Goal: Task Accomplishment & Management: Complete application form

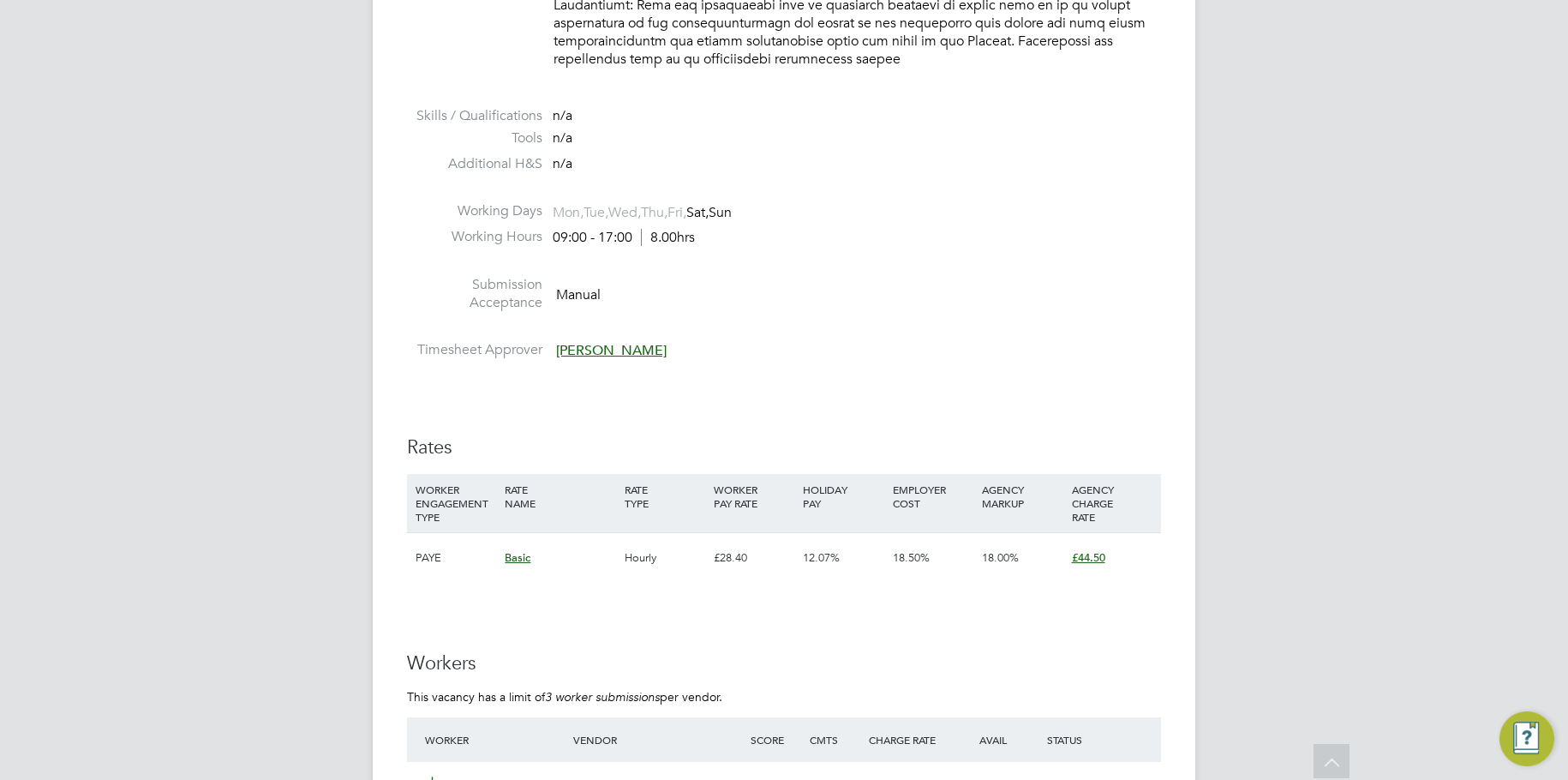
scroll to position [2400, 0]
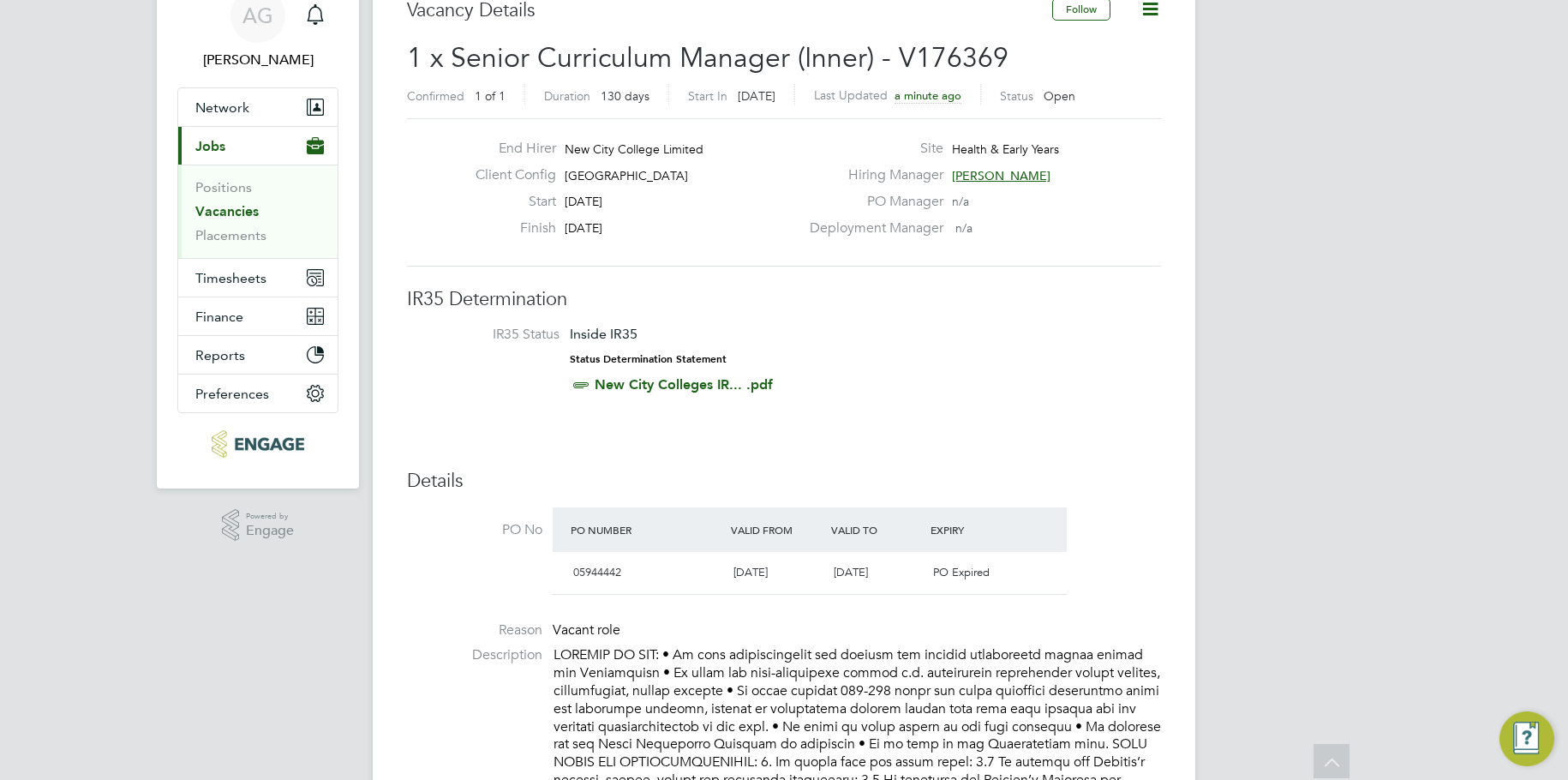
scroll to position [0, 0]
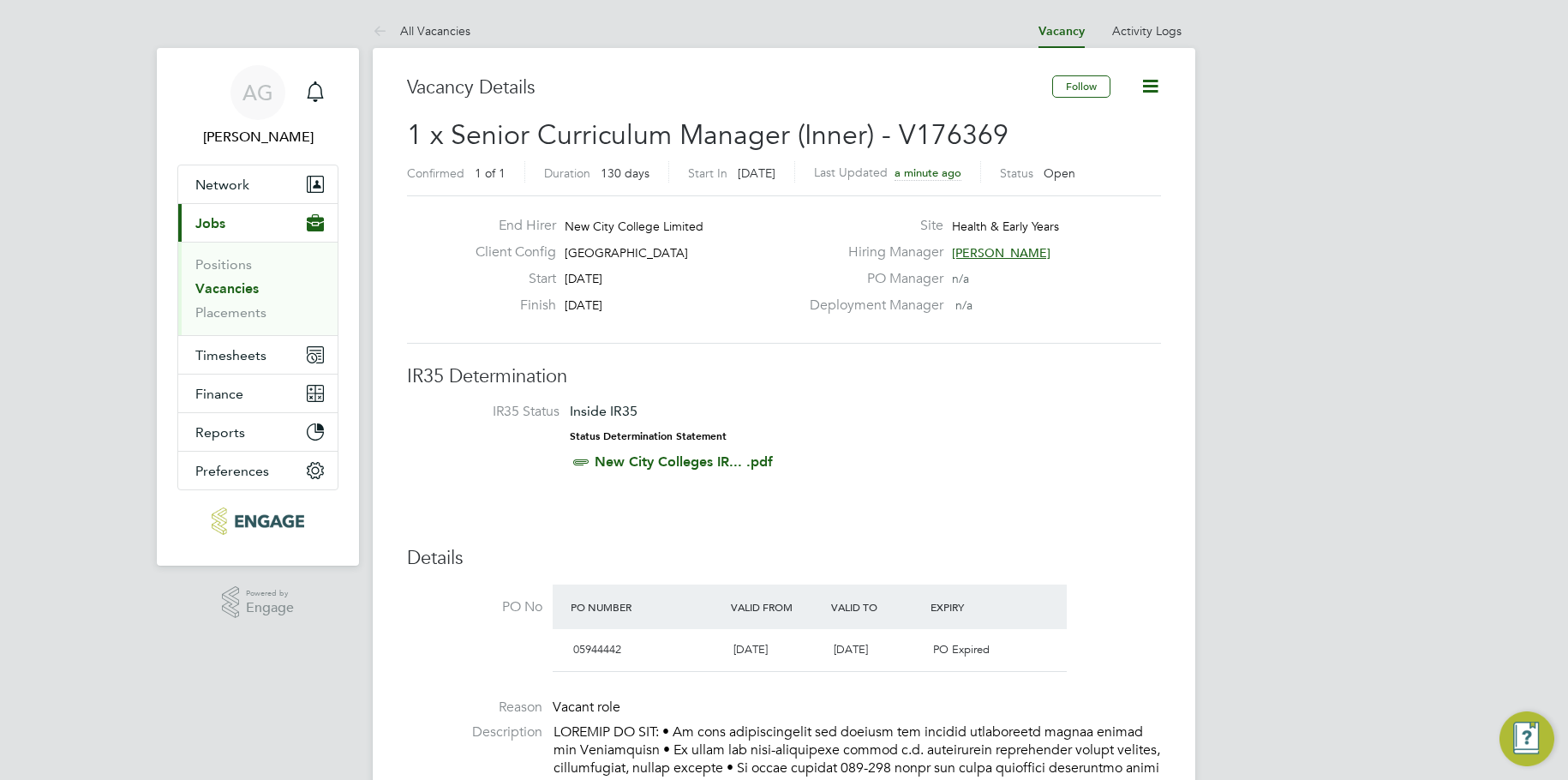
drag, startPoint x: 239, startPoint y: 286, endPoint x: 297, endPoint y: 264, distance: 62.0
click at [239, 286] on link "Vacancies" at bounding box center [226, 288] width 63 height 16
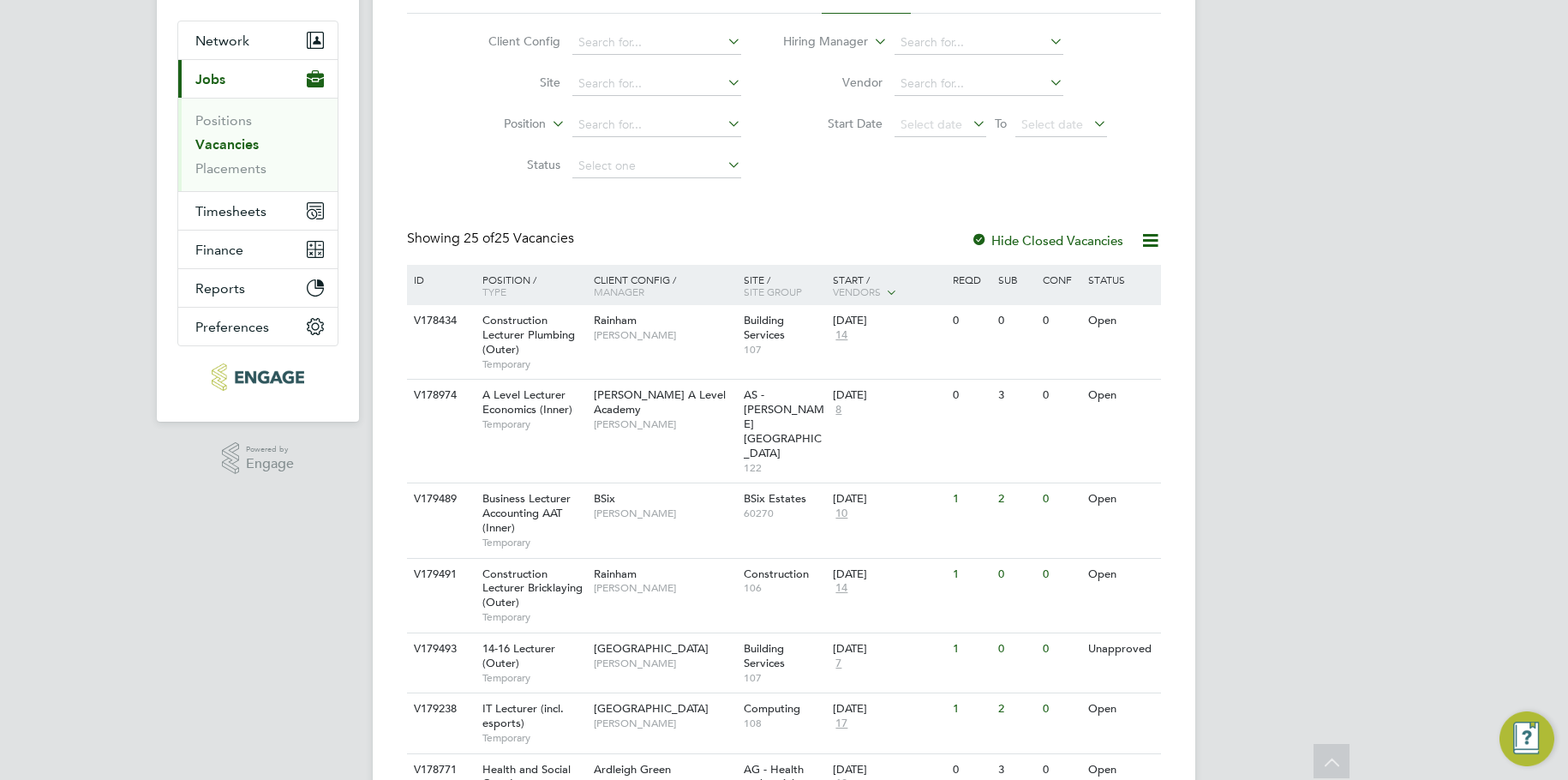
scroll to position [171, 0]
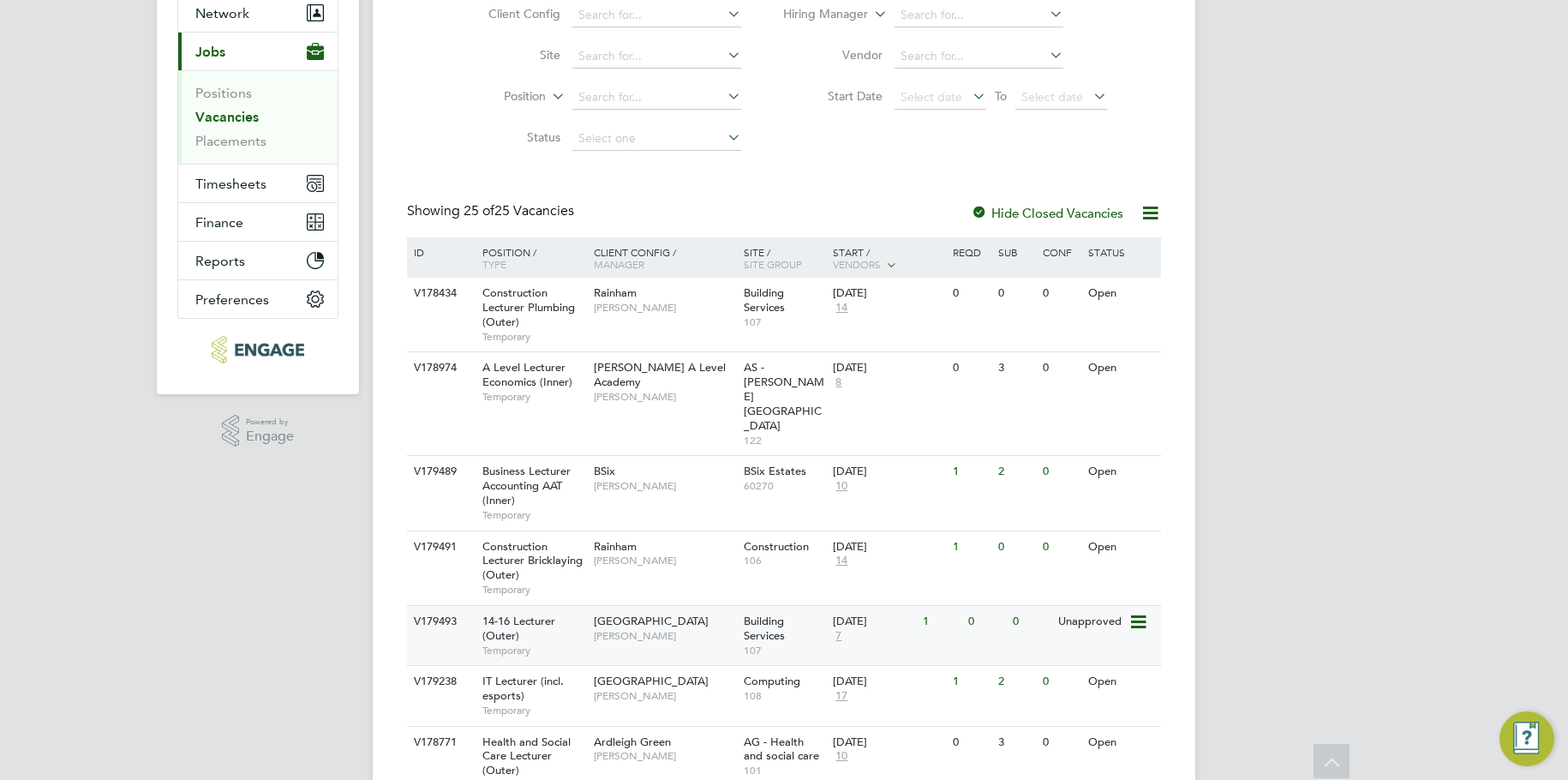
click at [794, 606] on div "Building Services 107" at bounding box center [784, 635] width 90 height 59
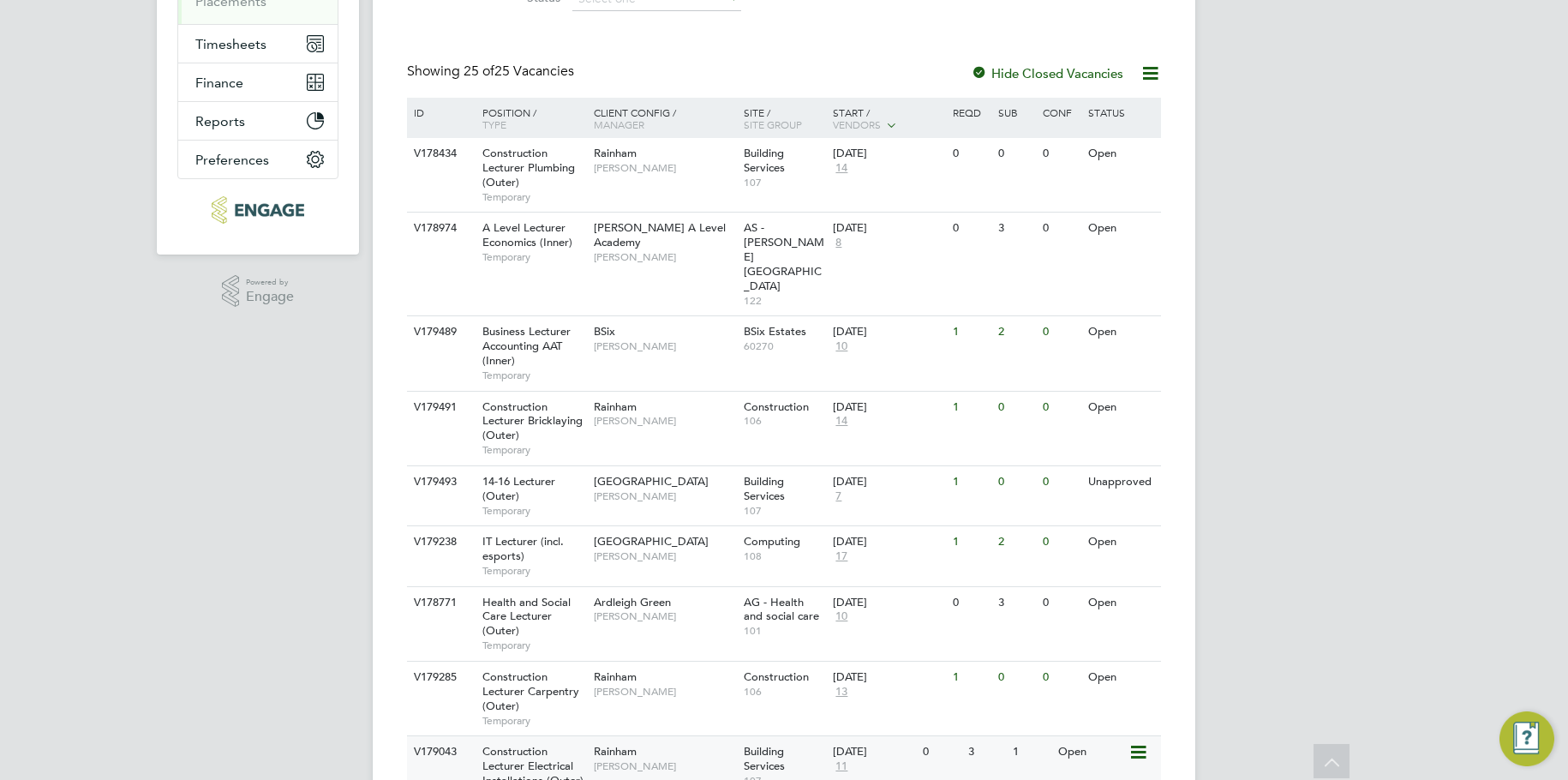
scroll to position [429, 0]
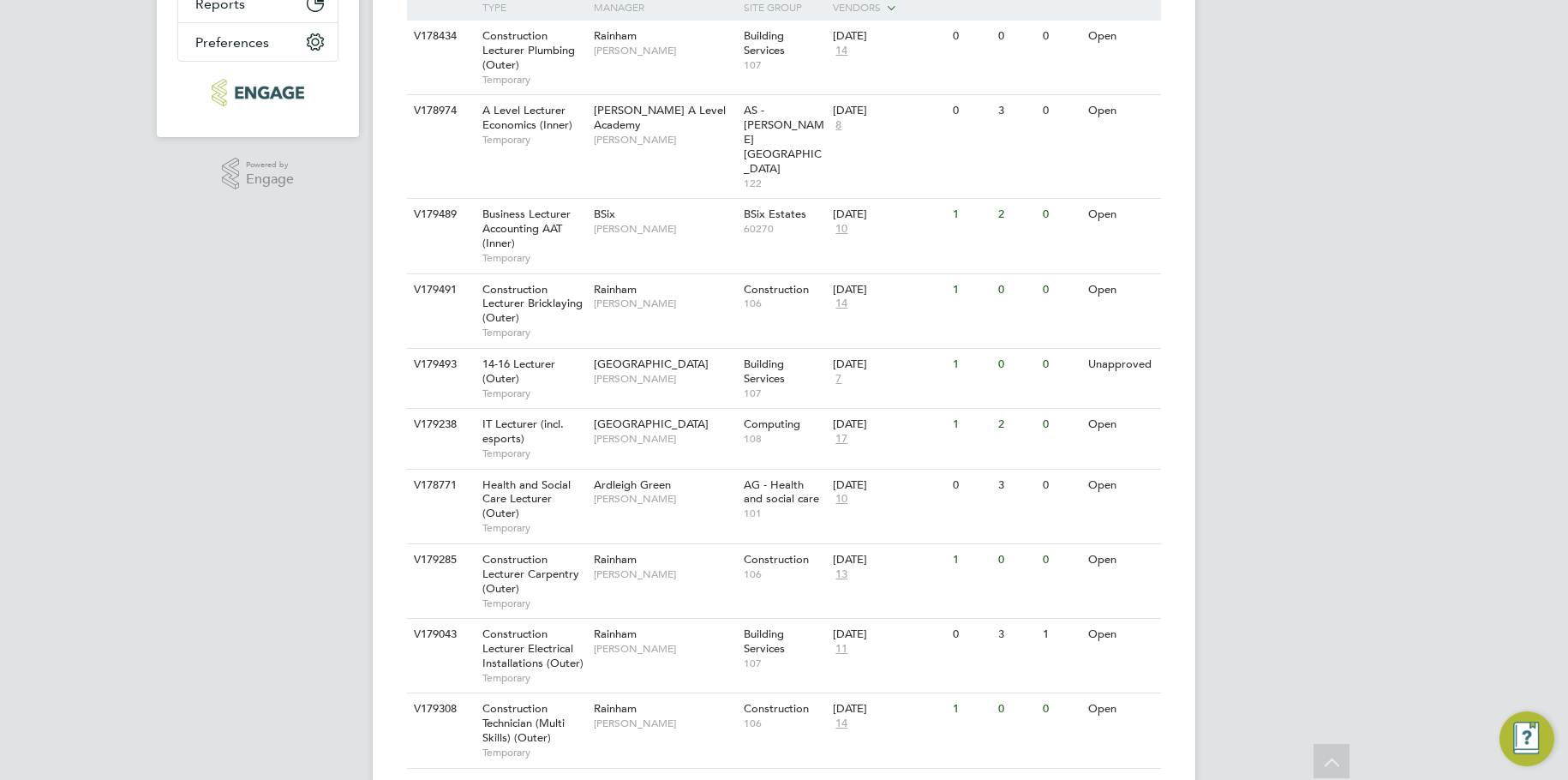
click at [1518, 527] on div "AG Ajay Gandhi Notifications Applications: Network Team Members Businesses Site…" at bounding box center [784, 718] width 1568 height 2294
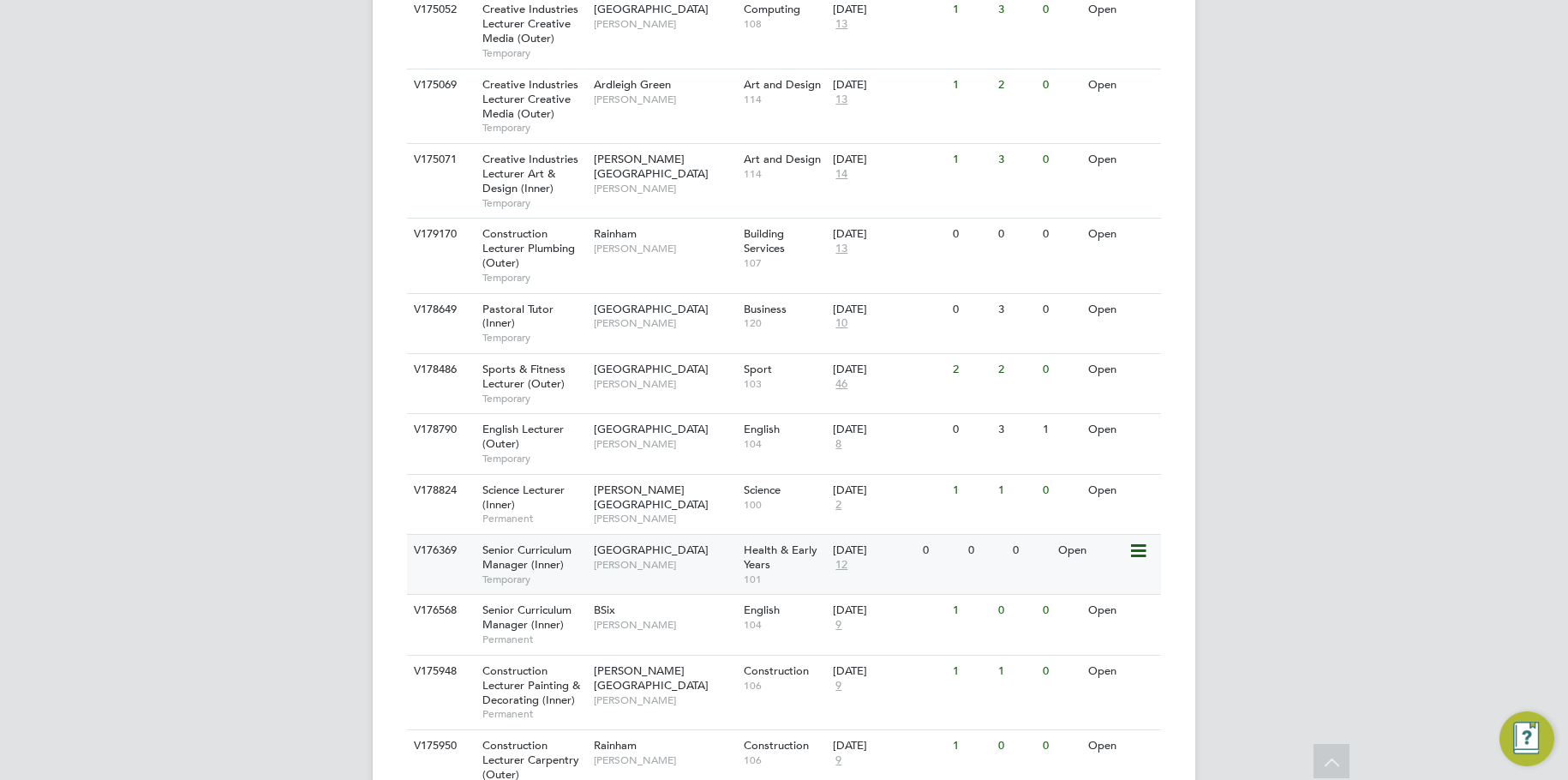
scroll to position [1457, 0]
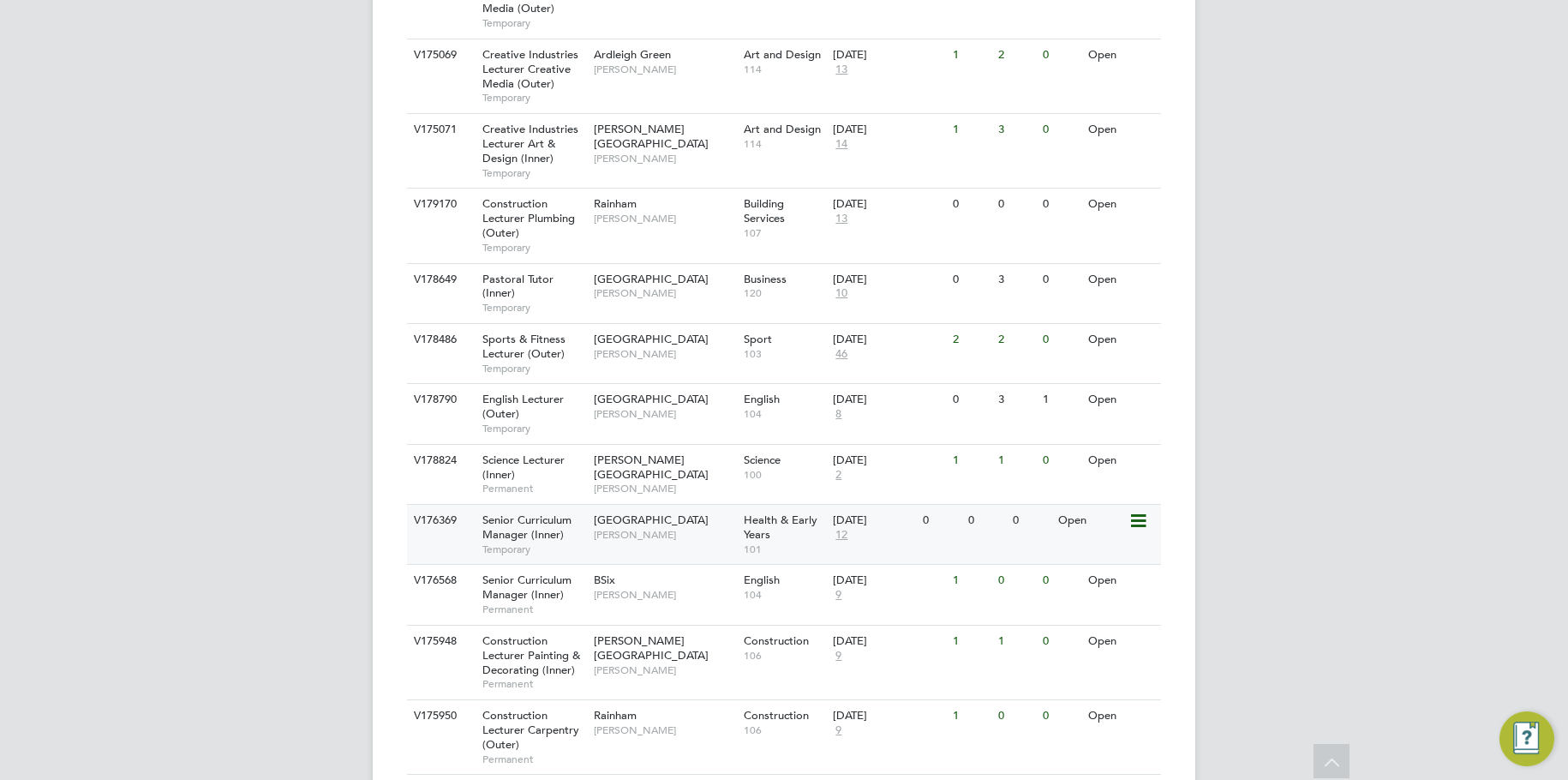
click at [1108, 505] on div "Open" at bounding box center [1091, 521] width 74 height 32
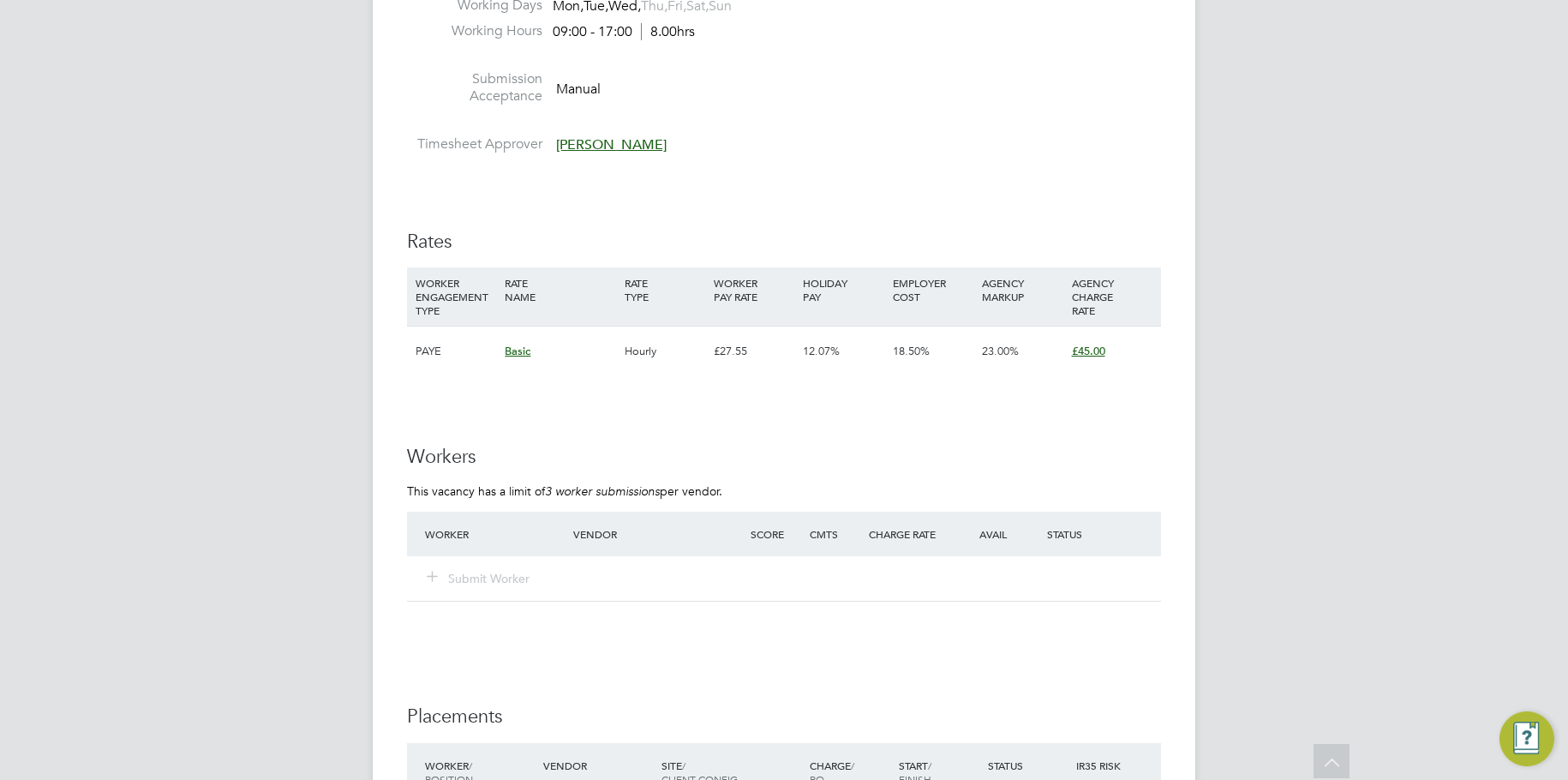
scroll to position [2625, 0]
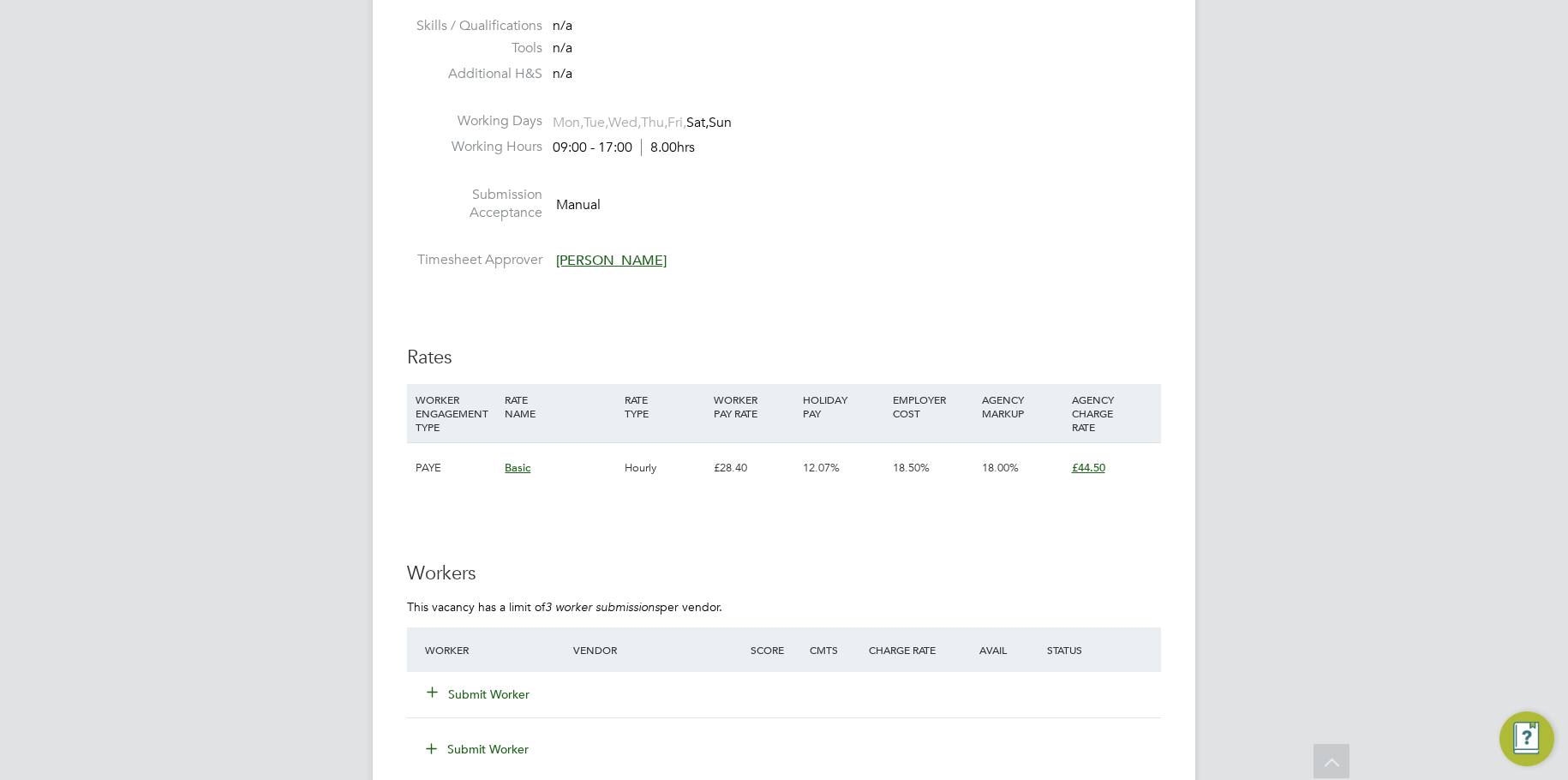
scroll to position [2400, 0]
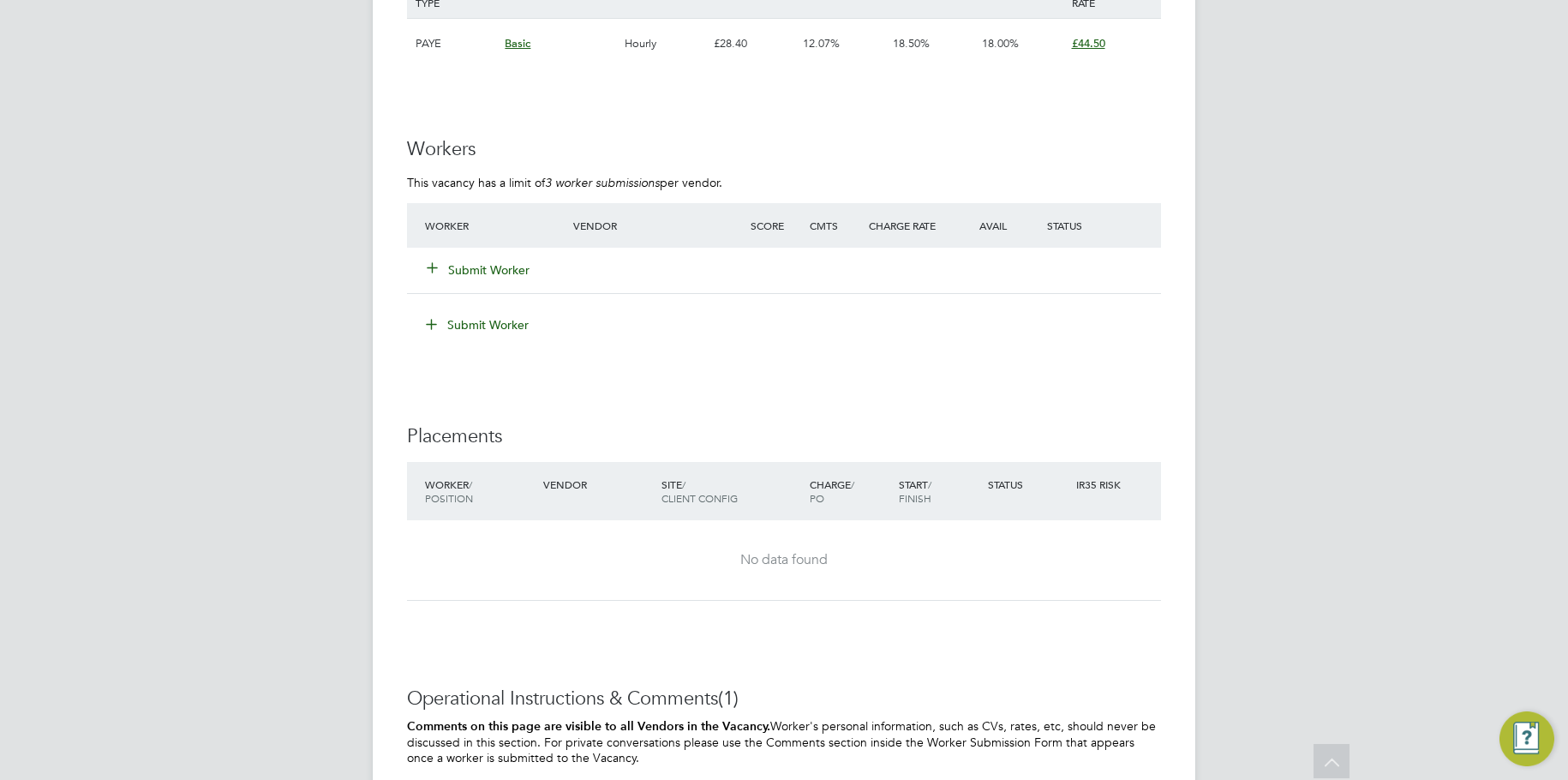
click at [474, 262] on button "Submit Worker" at bounding box center [479, 270] width 103 height 17
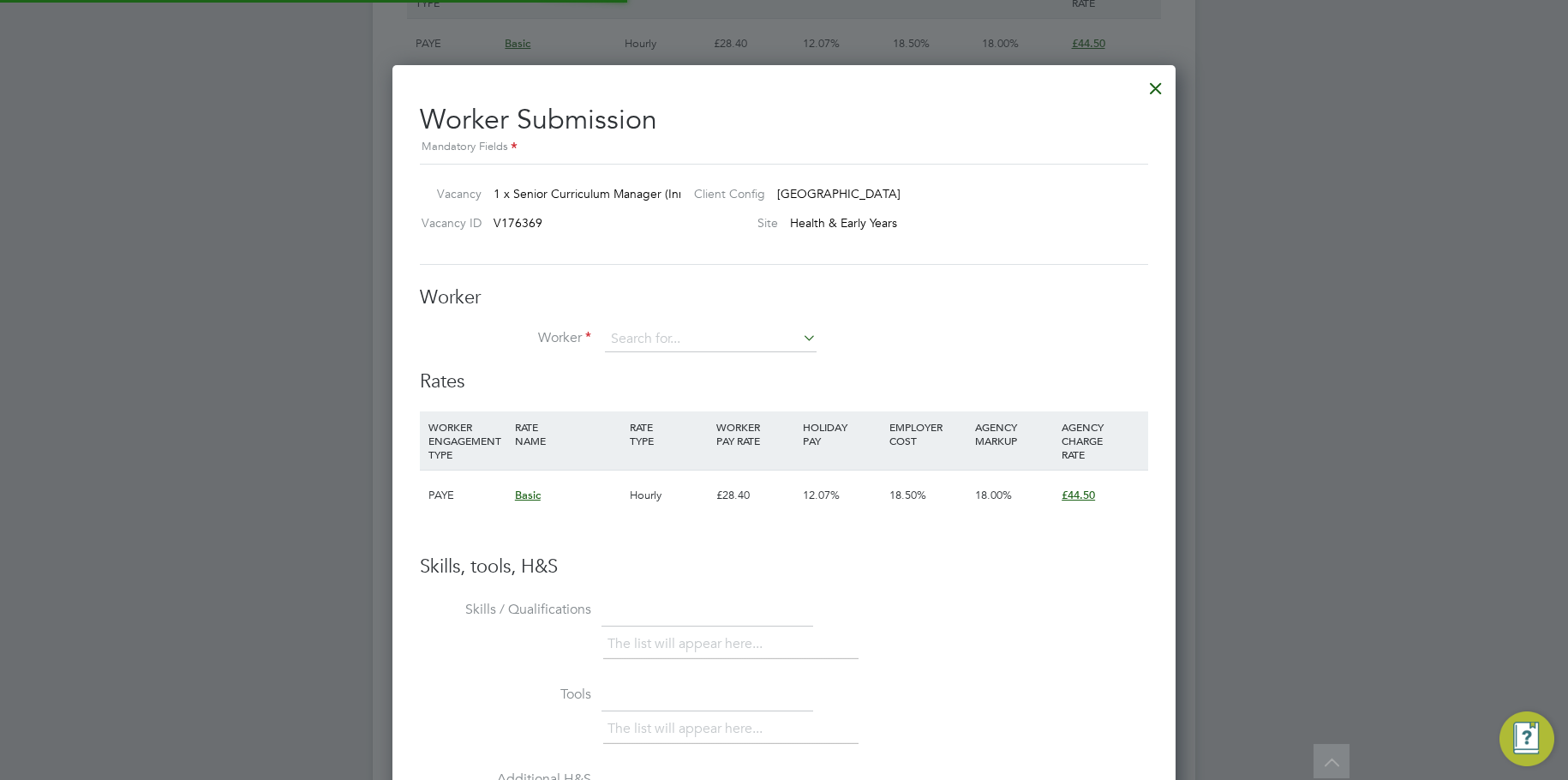
scroll to position [1041, 784]
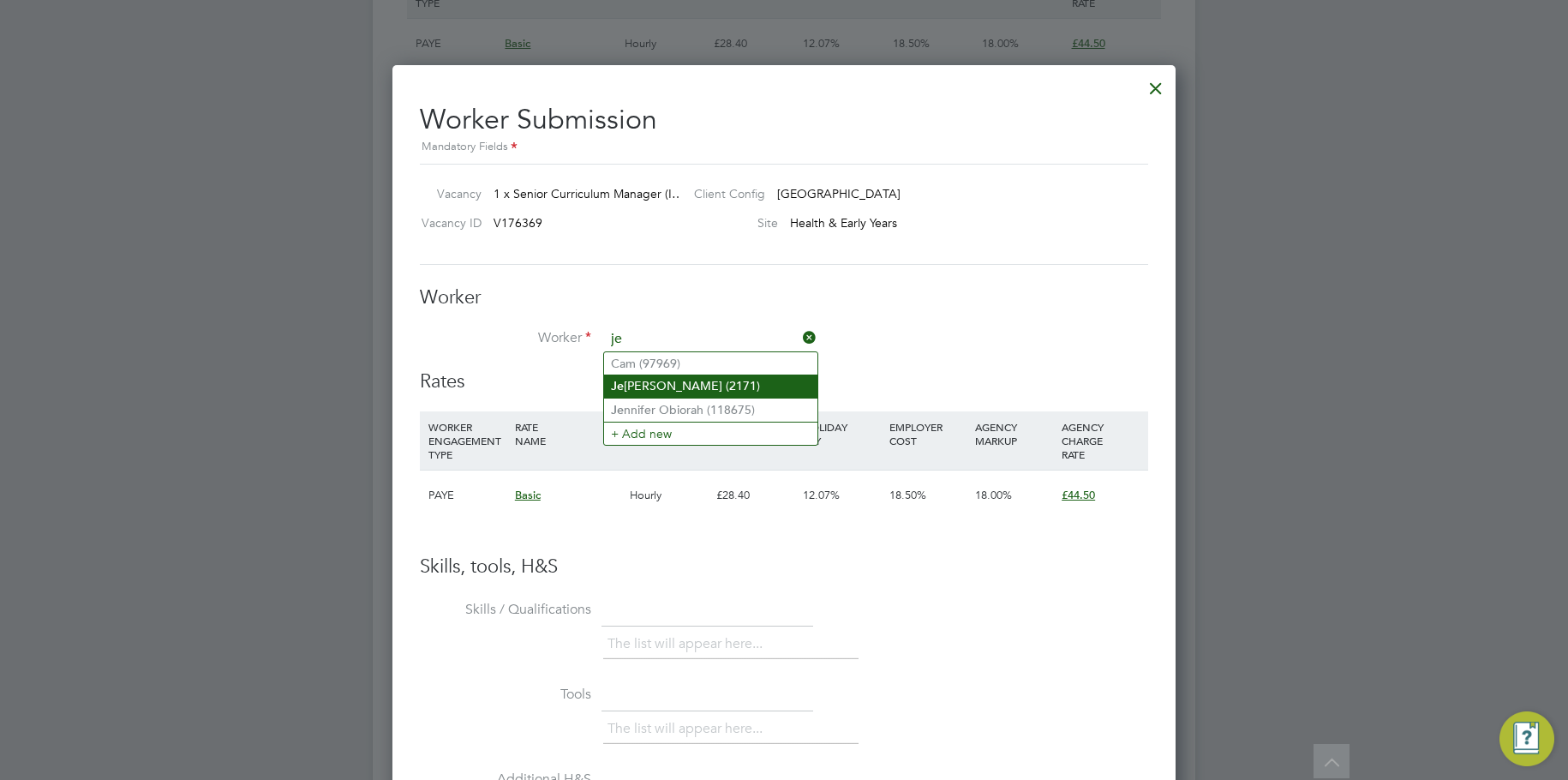
click at [659, 387] on li "Je nny Stanislas (2171)" at bounding box center [710, 386] width 214 height 23
type input "[PERSON_NAME] (2171)"
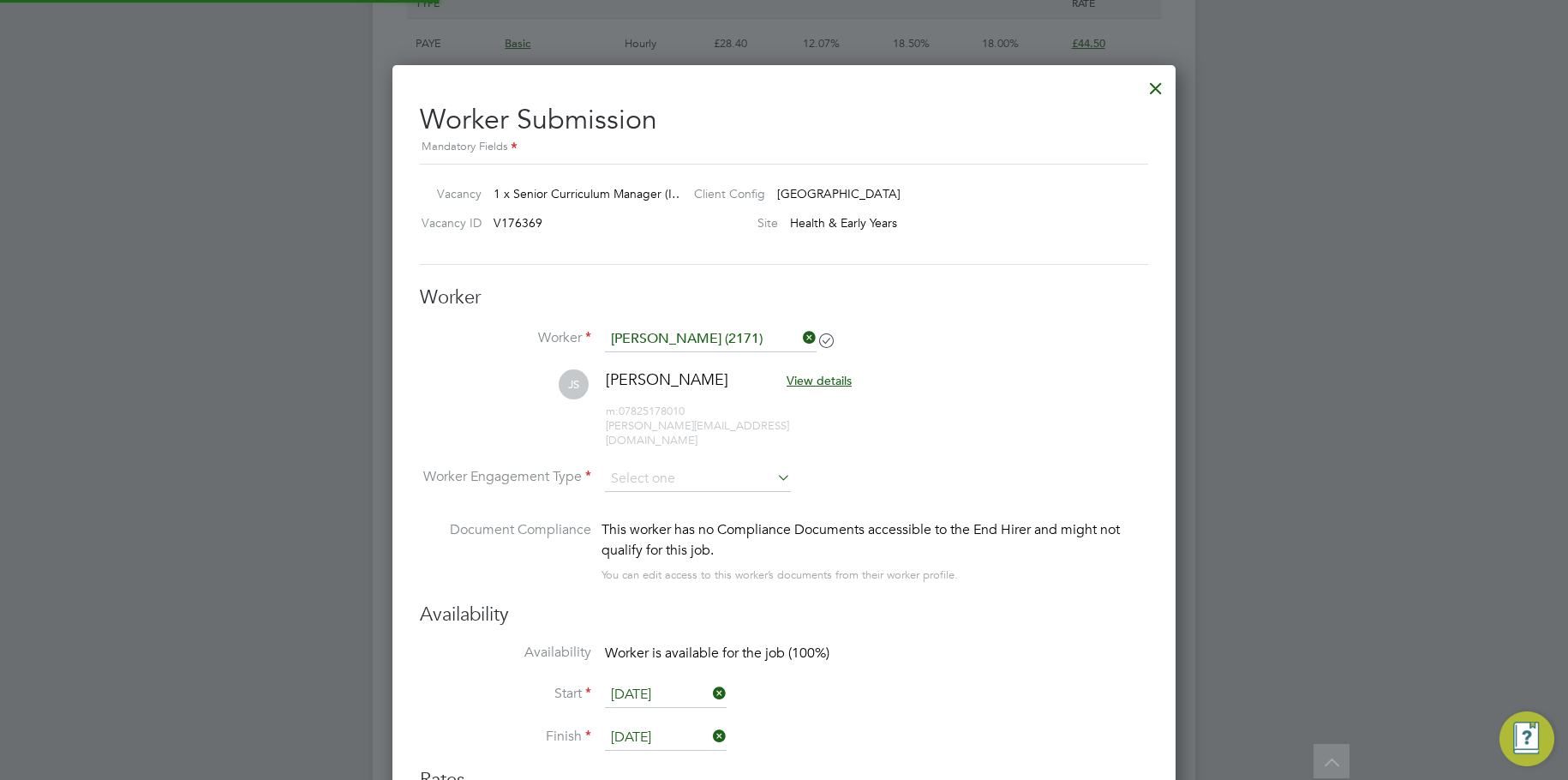
scroll to position [1424, 784]
click at [616, 466] on input at bounding box center [698, 478] width 186 height 26
click at [665, 489] on li "Contract" at bounding box center [698, 487] width 188 height 22
type input "Contract"
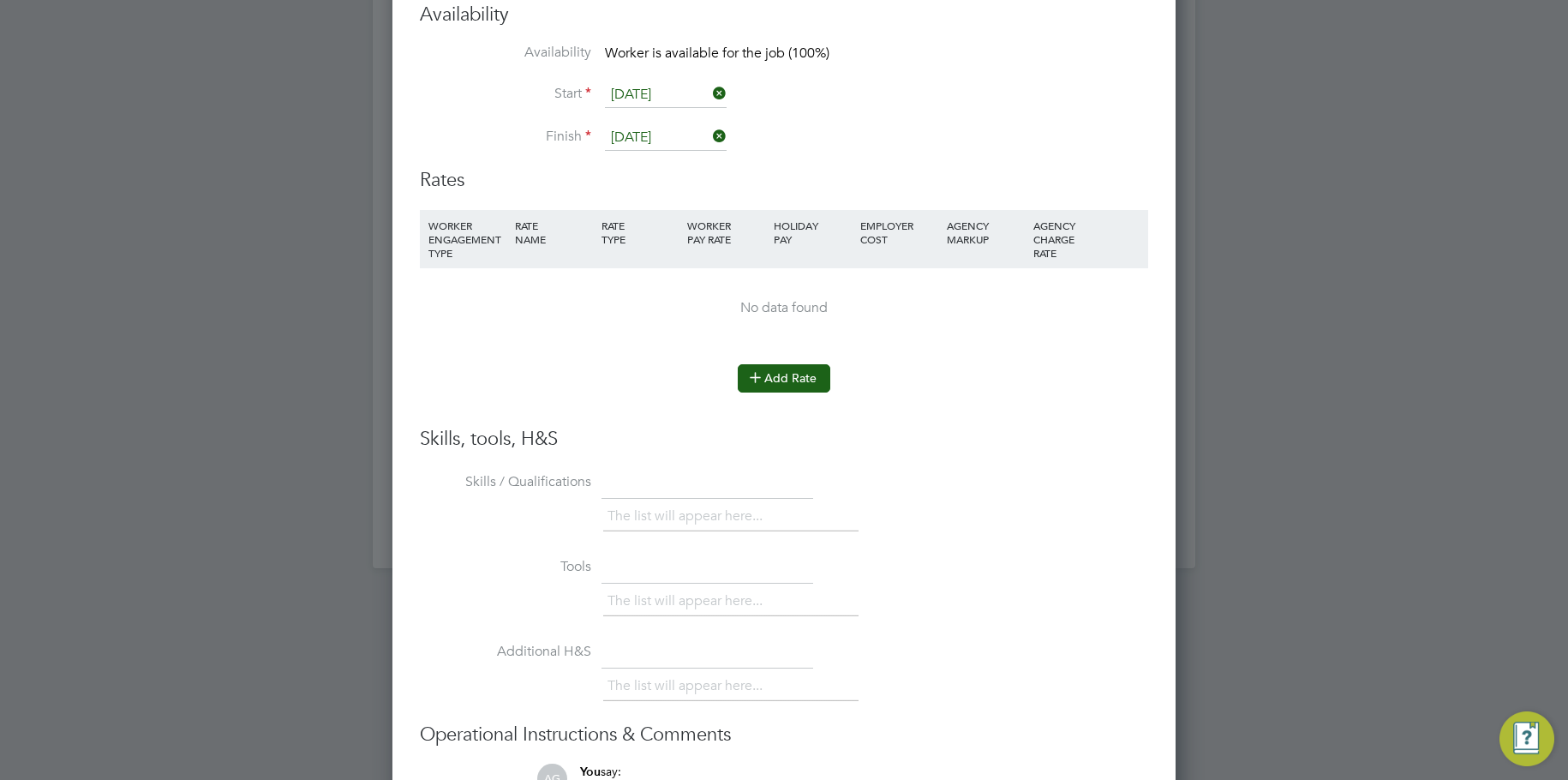
click at [791, 367] on button "Add Rate" at bounding box center [784, 378] width 92 height 28
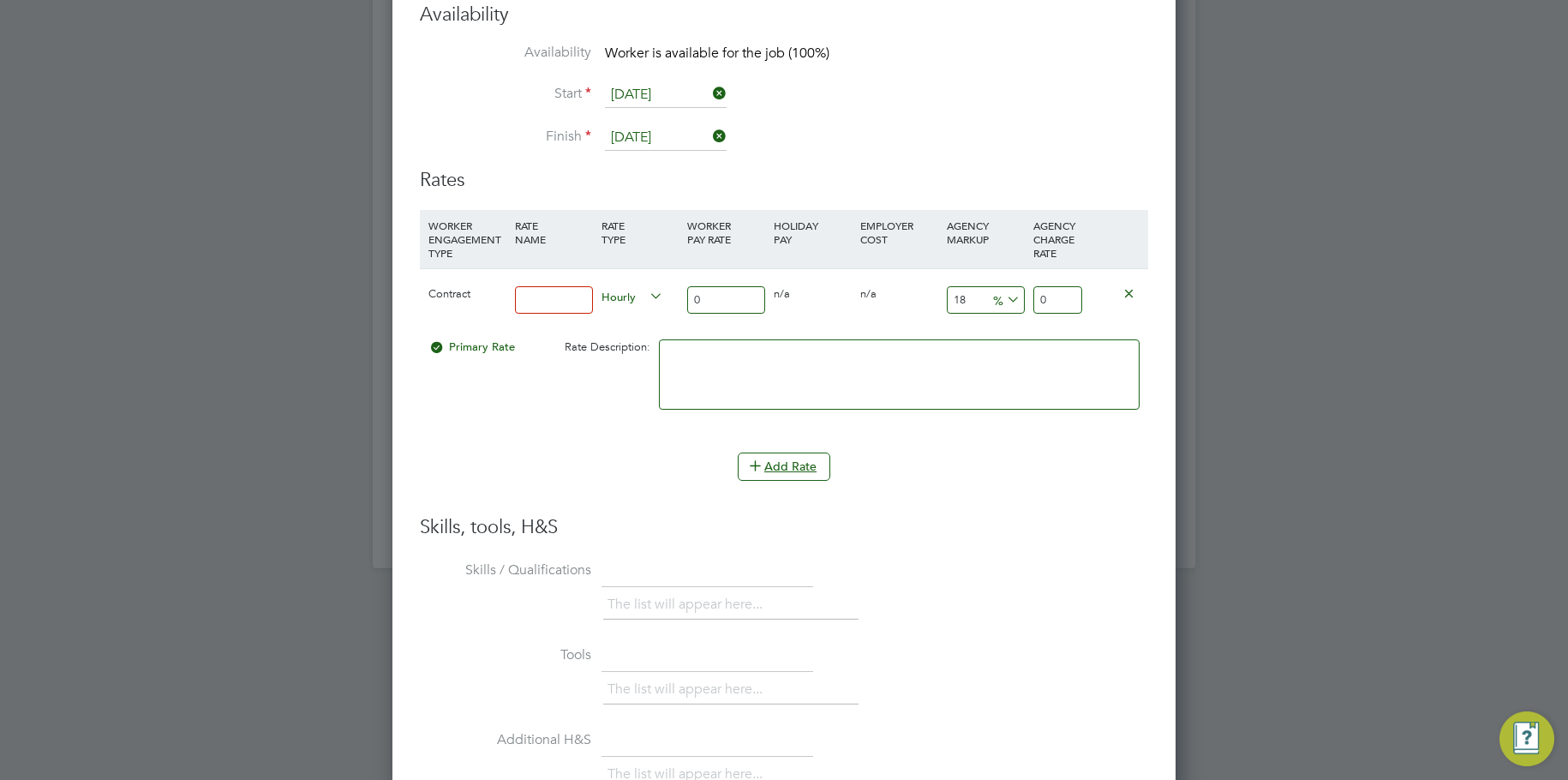
click at [543, 293] on input at bounding box center [554, 301] width 78 height 28
type input "basic"
click at [695, 289] on input "0" at bounding box center [726, 301] width 78 height 28
drag, startPoint x: 711, startPoint y: 286, endPoint x: 614, endPoint y: 243, distance: 106.1
click at [614, 243] on div "WORKER ENGAGEMENT TYPE RATE NAME RATE TYPE WORKER PAY RATE HOLIDAY PAY EMPLOYER…" at bounding box center [783, 323] width 728 height 226
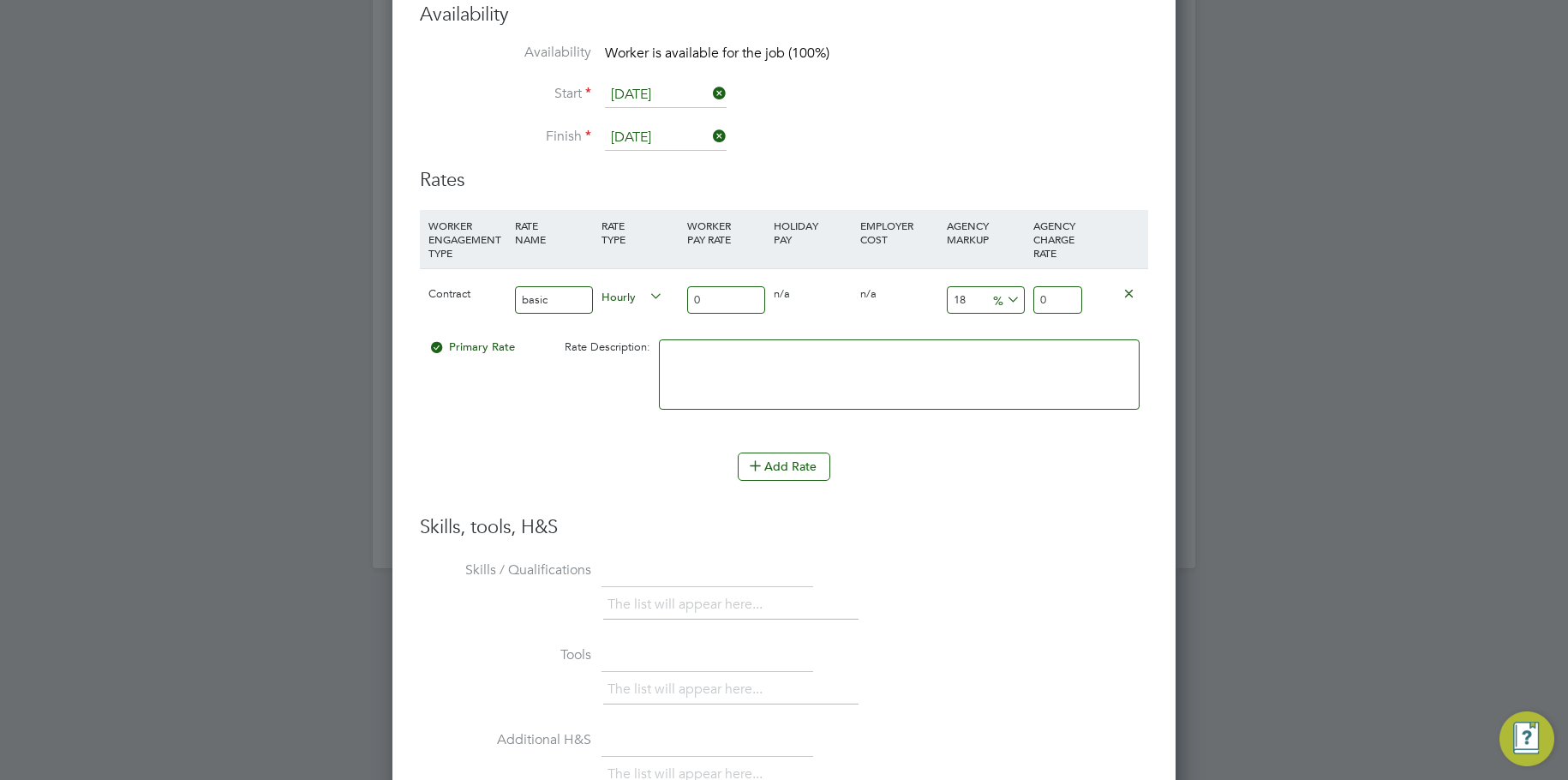
drag, startPoint x: 951, startPoint y: 285, endPoint x: 974, endPoint y: 285, distance: 23.0
click at [974, 287] on input "18" at bounding box center [985, 301] width 78 height 28
type input "23"
drag, startPoint x: 736, startPoint y: 281, endPoint x: 413, endPoint y: 267, distance: 323.3
click at [413, 267] on div "Worker Submission Mandatory Fields Vacancy 1 x Senior Curriculum Manager (I… Cl…" at bounding box center [783, 264] width 783 height 1600
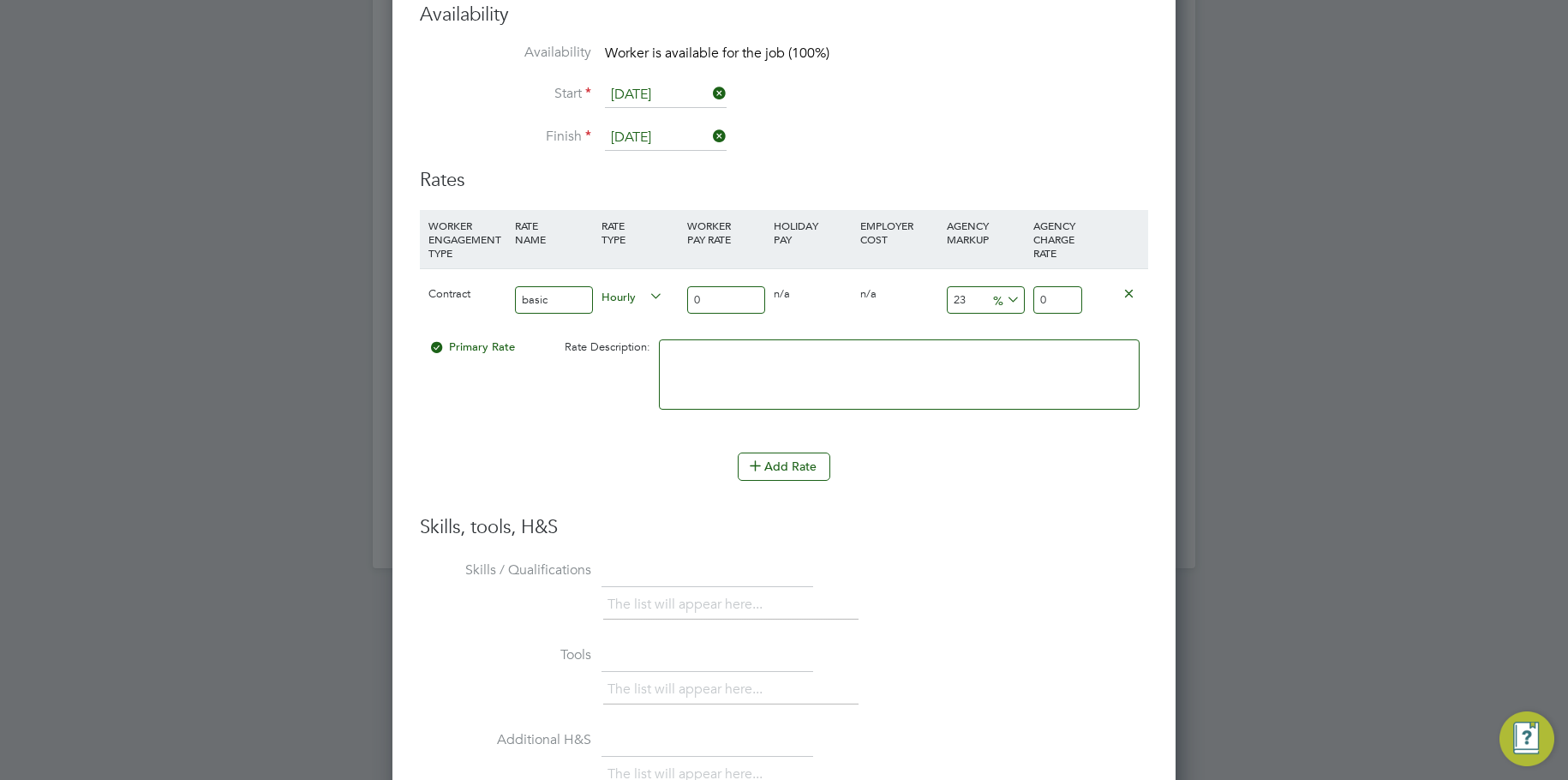
type input "4"
type input "4.92"
type input "40"
type input "49.2"
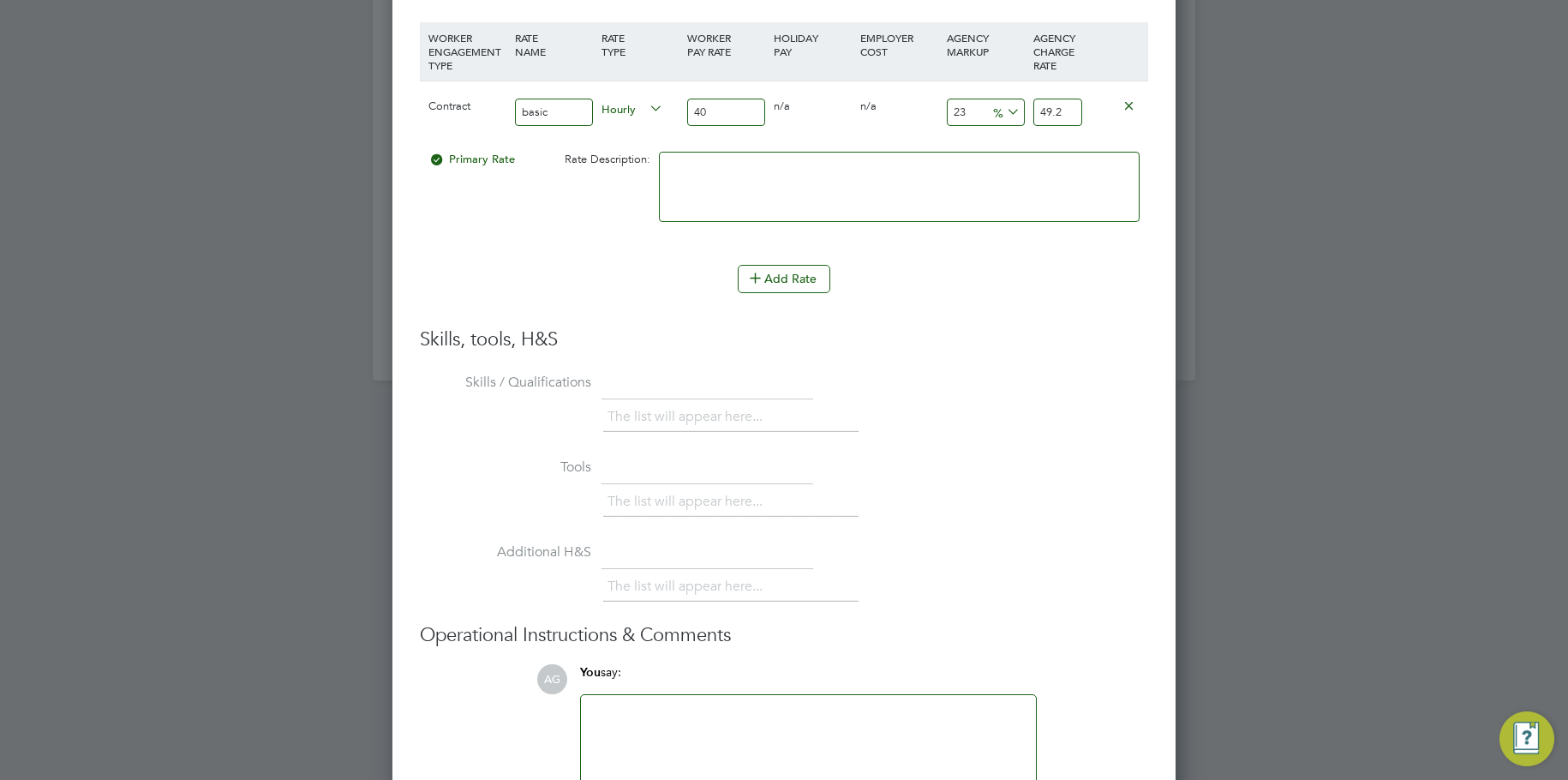
scroll to position [3271, 0]
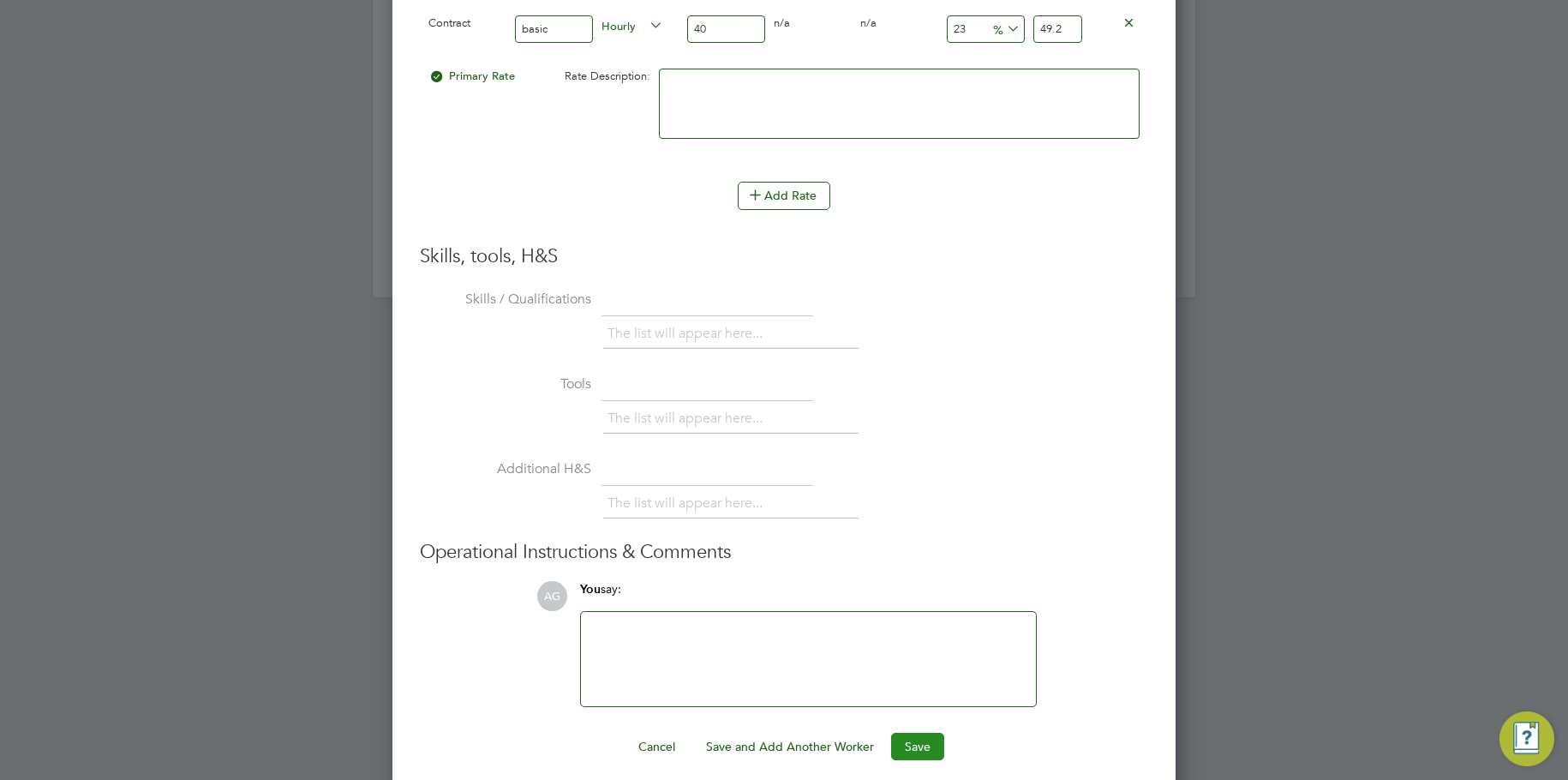
type input "40"
click at [929, 739] on button "Save" at bounding box center [918, 746] width 53 height 28
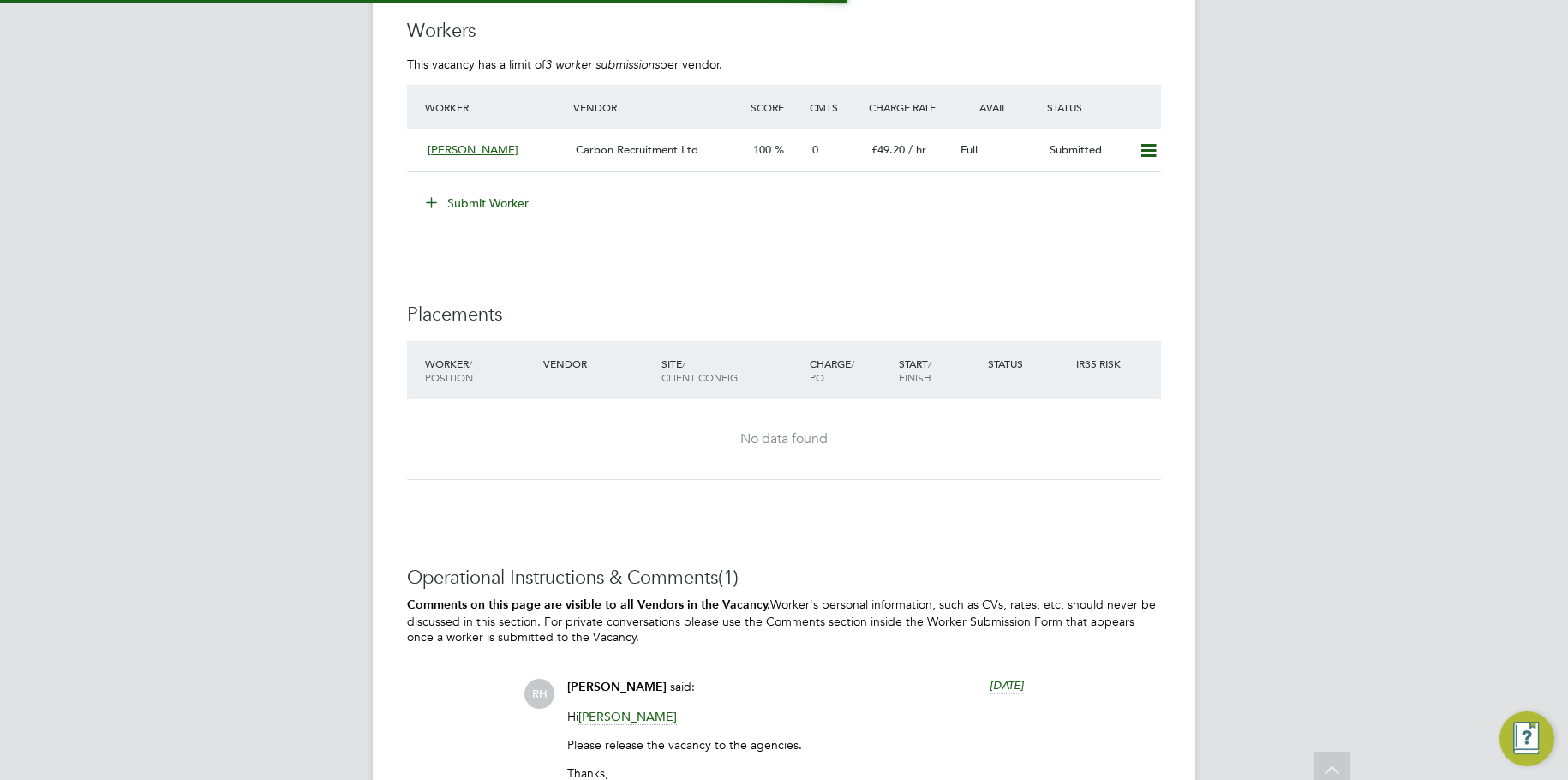
scroll to position [2400, 0]
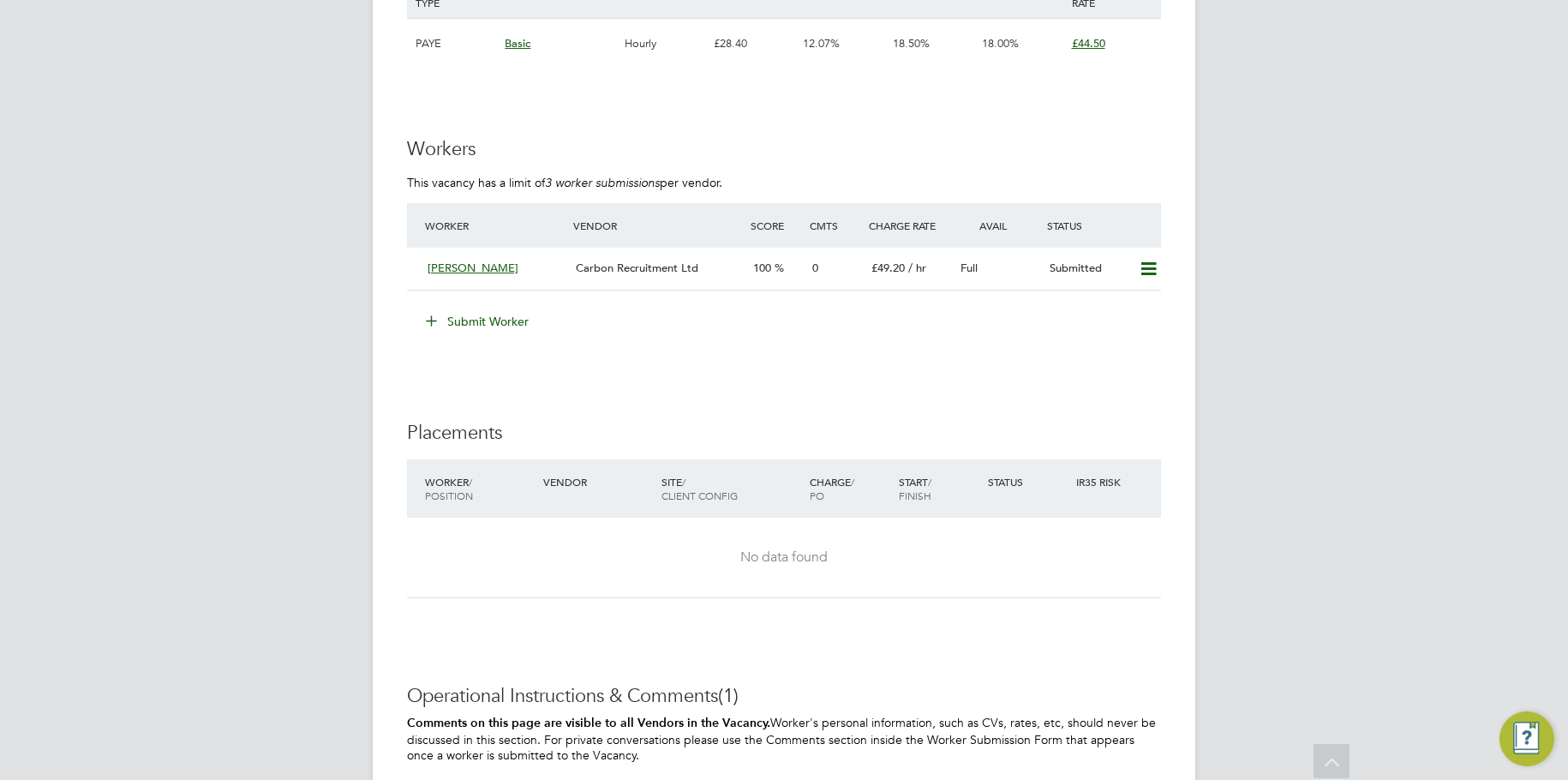
click at [470, 288] on li "Worker Vendor Score Cmts Charge Rate Avail Status [PERSON_NAME] Recruitment Ltd…" at bounding box center [784, 256] width 754 height 105
click at [471, 308] on button "Submit Worker" at bounding box center [478, 321] width 129 height 28
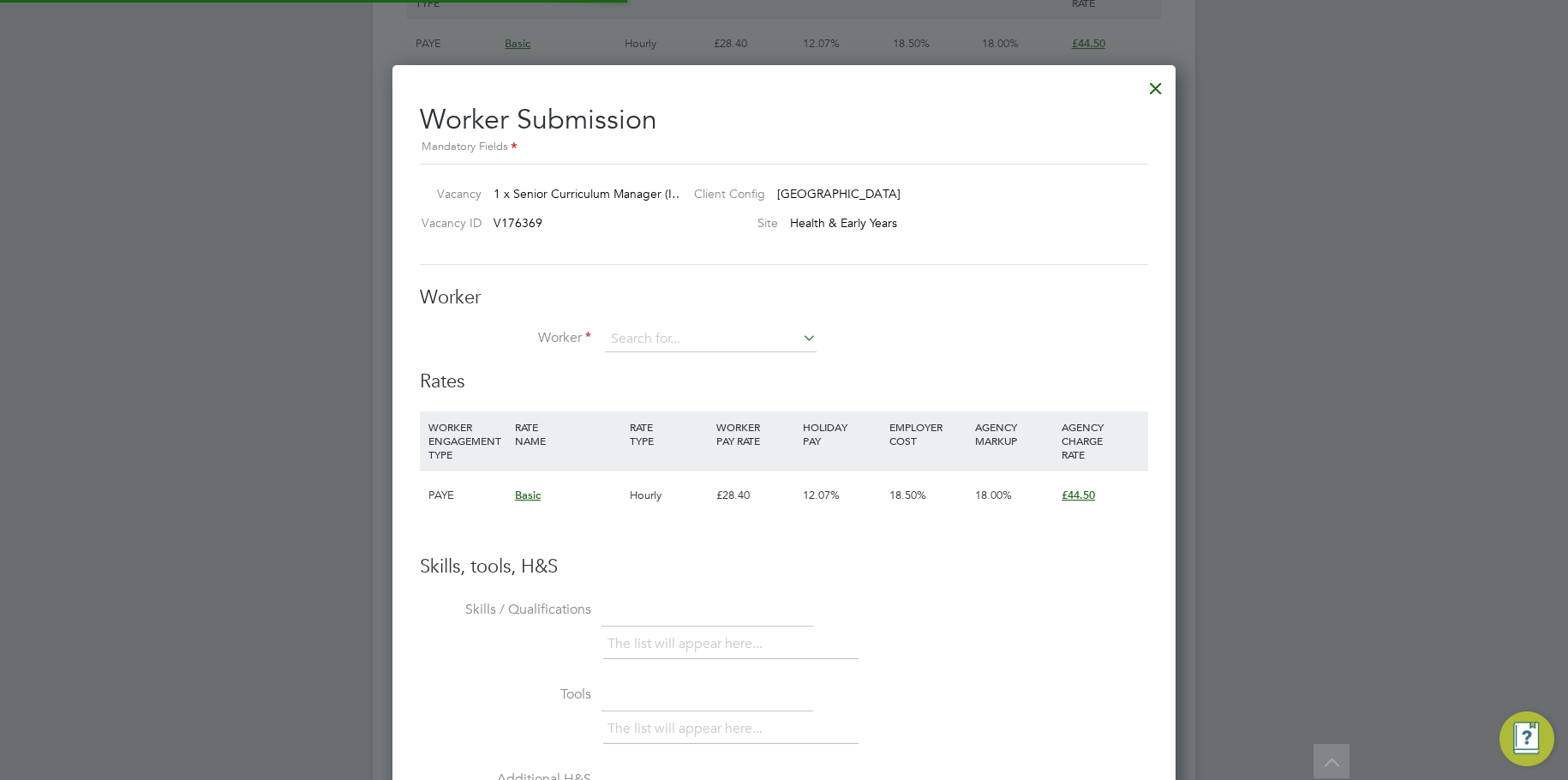
scroll to position [1041, 784]
type input "[PERSON_NAME] (89738)"
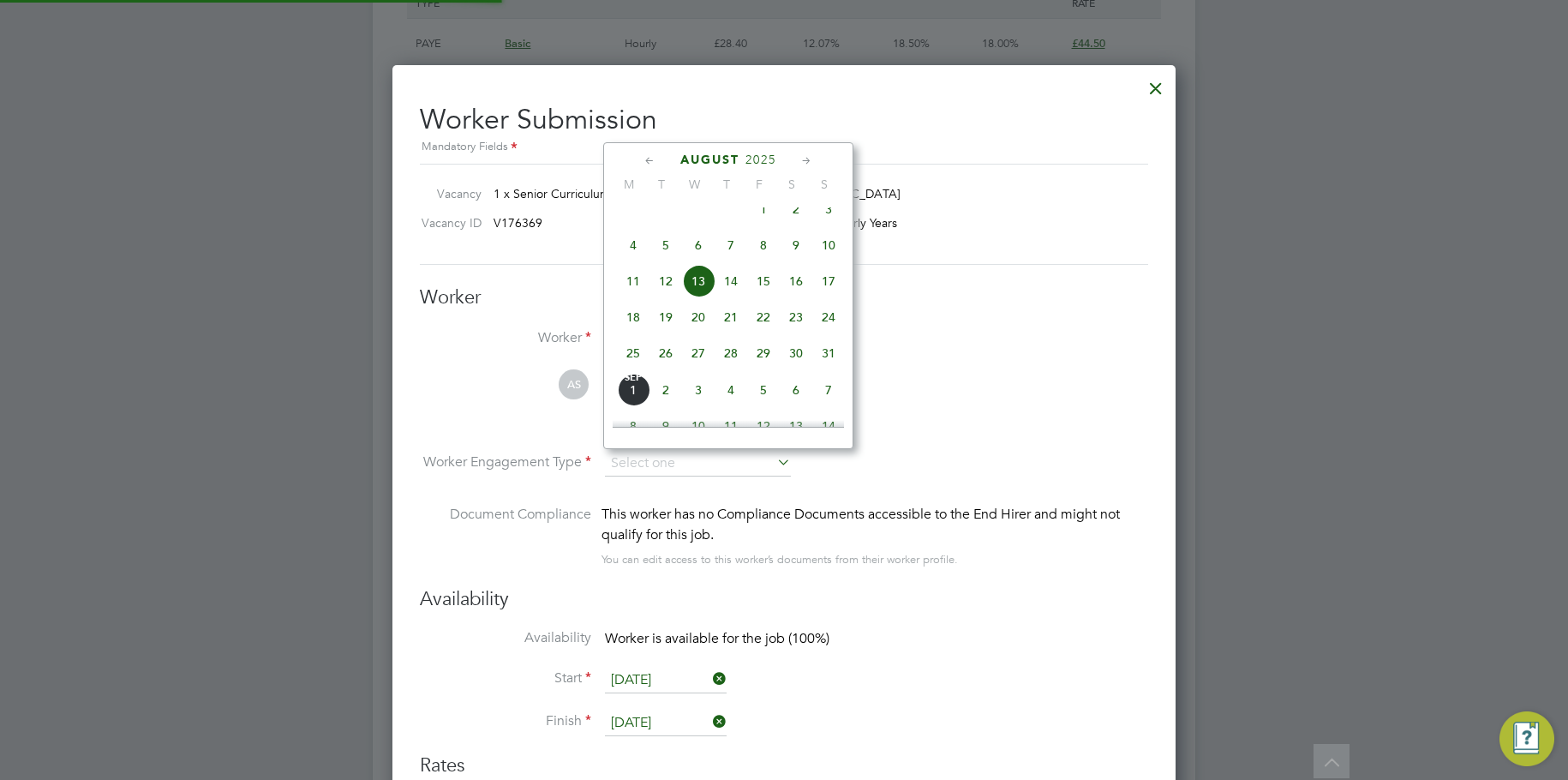
scroll to position [1424, 784]
click at [980, 386] on li "AS [PERSON_NAME] View details m: 07538199038 [EMAIL_ADDRESS][DOMAIN_NAME]" at bounding box center [783, 410] width 728 height 82
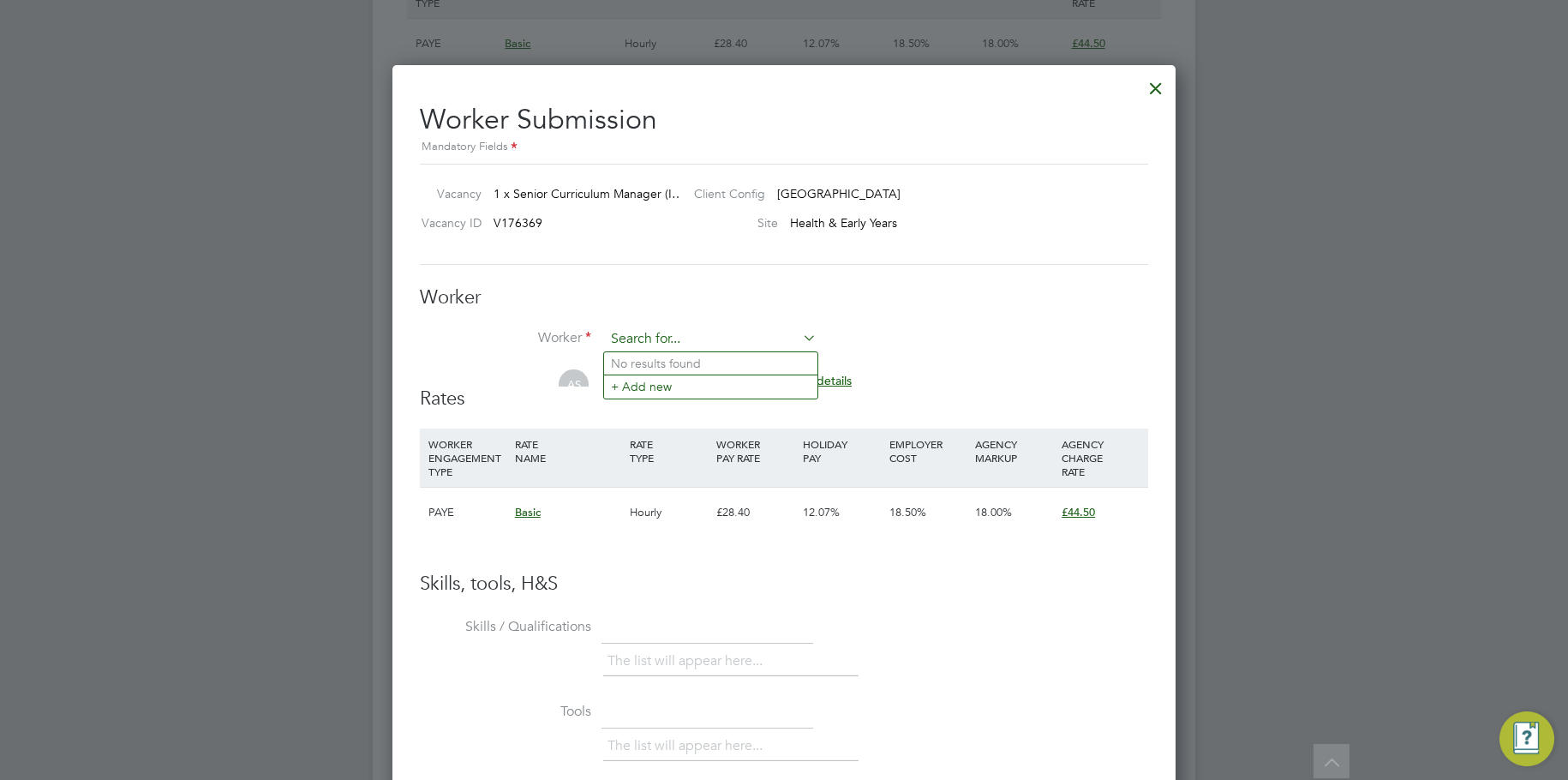
click at [723, 341] on input at bounding box center [710, 339] width 212 height 26
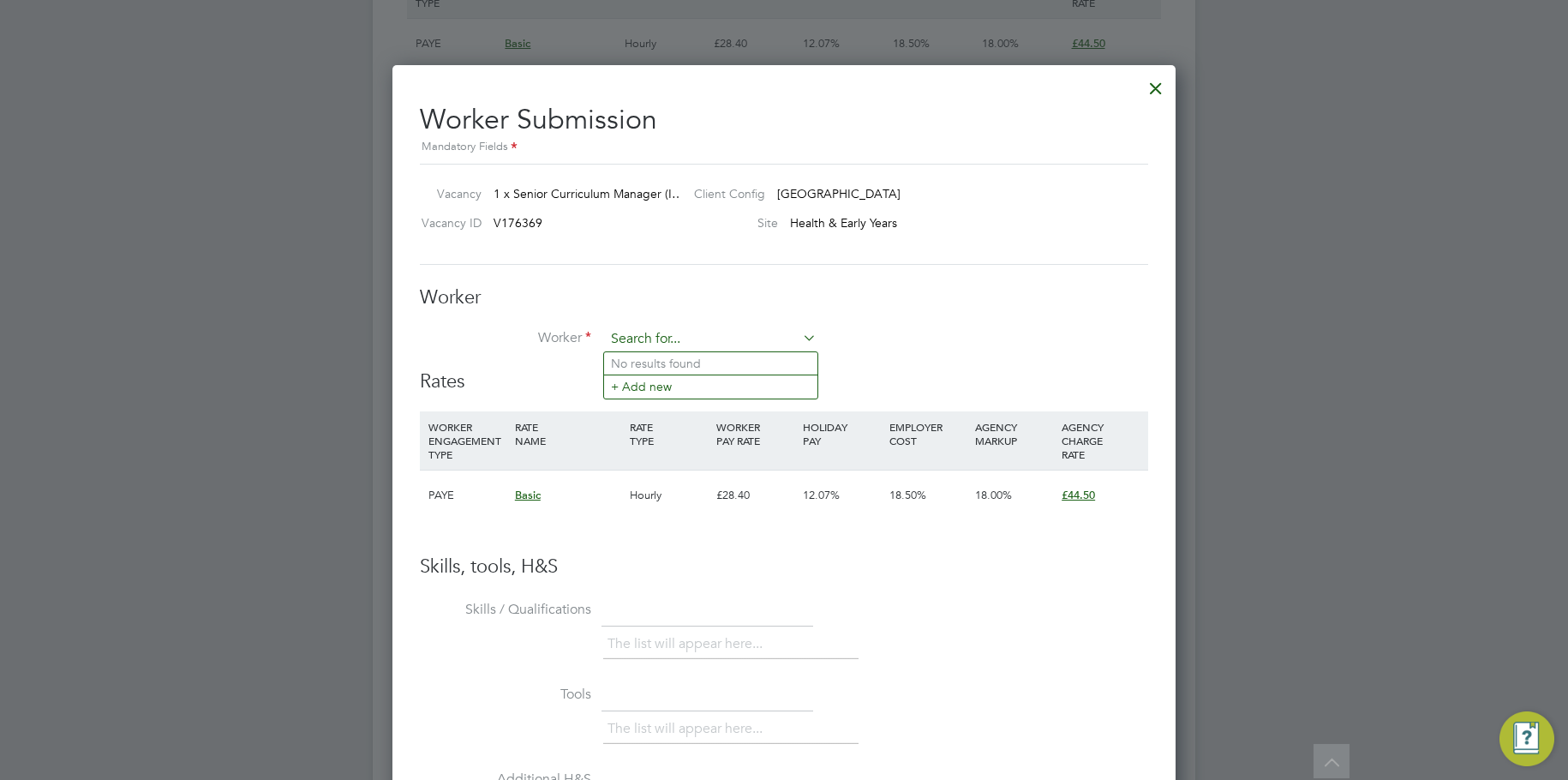
scroll to position [9, 9]
click at [713, 358] on li "[PERSON_NAME] (97365)" at bounding box center [732, 364] width 256 height 23
type input "[PERSON_NAME] (97365)"
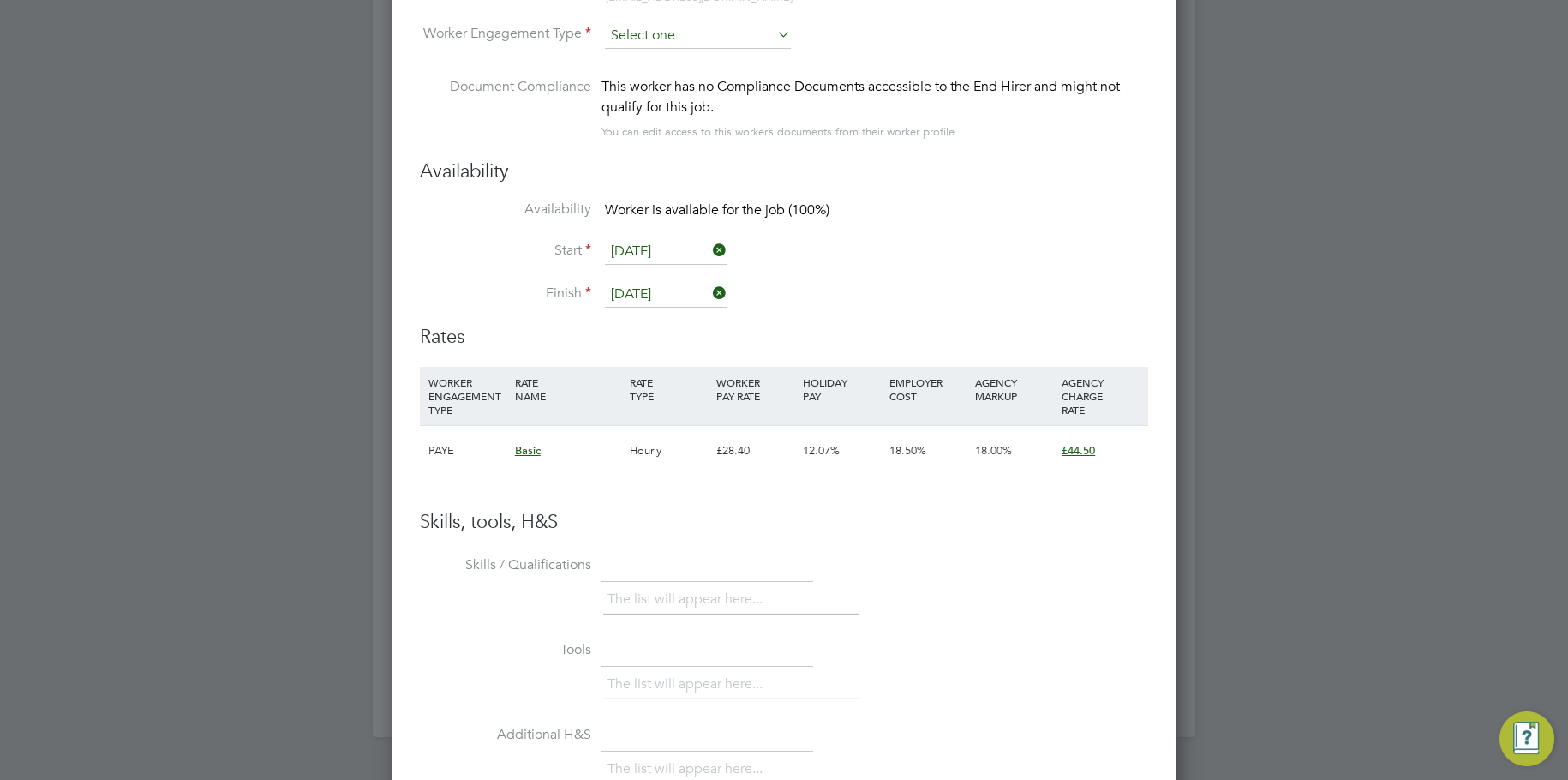
click at [739, 41] on input at bounding box center [698, 35] width 186 height 26
click at [720, 63] on li "Contract" at bounding box center [698, 59] width 188 height 22
type input "Contract"
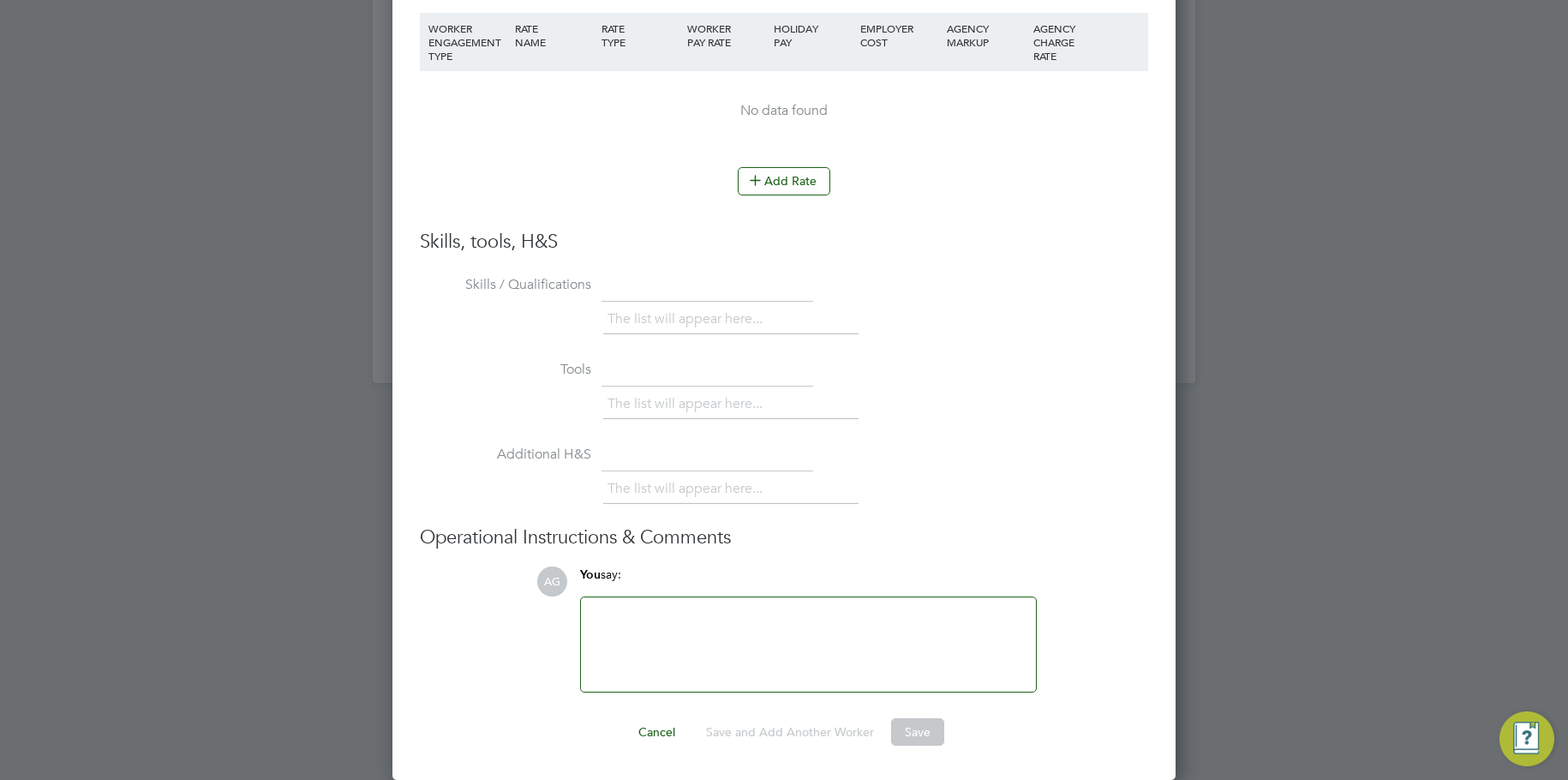
click at [851, 185] on div "Add Rate" at bounding box center [783, 180] width 728 height 28
click at [798, 184] on button "Add Rate" at bounding box center [784, 180] width 92 height 28
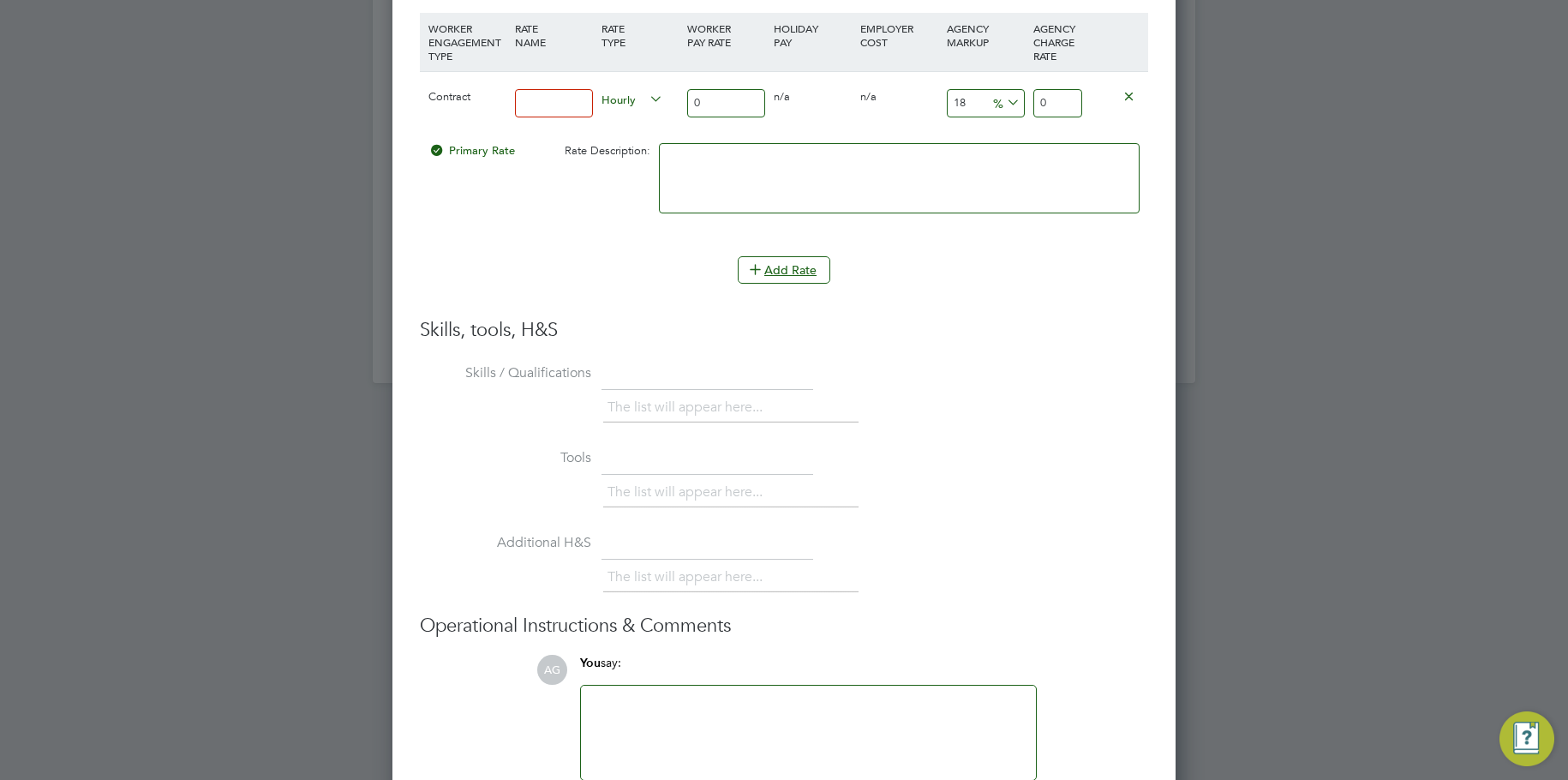
click at [553, 106] on input at bounding box center [554, 103] width 78 height 28
click at [992, 98] on span "%" at bounding box center [1005, 101] width 35 height 19
drag, startPoint x: 570, startPoint y: 95, endPoint x: 380, endPoint y: 99, distance: 190.0
type input "basic"
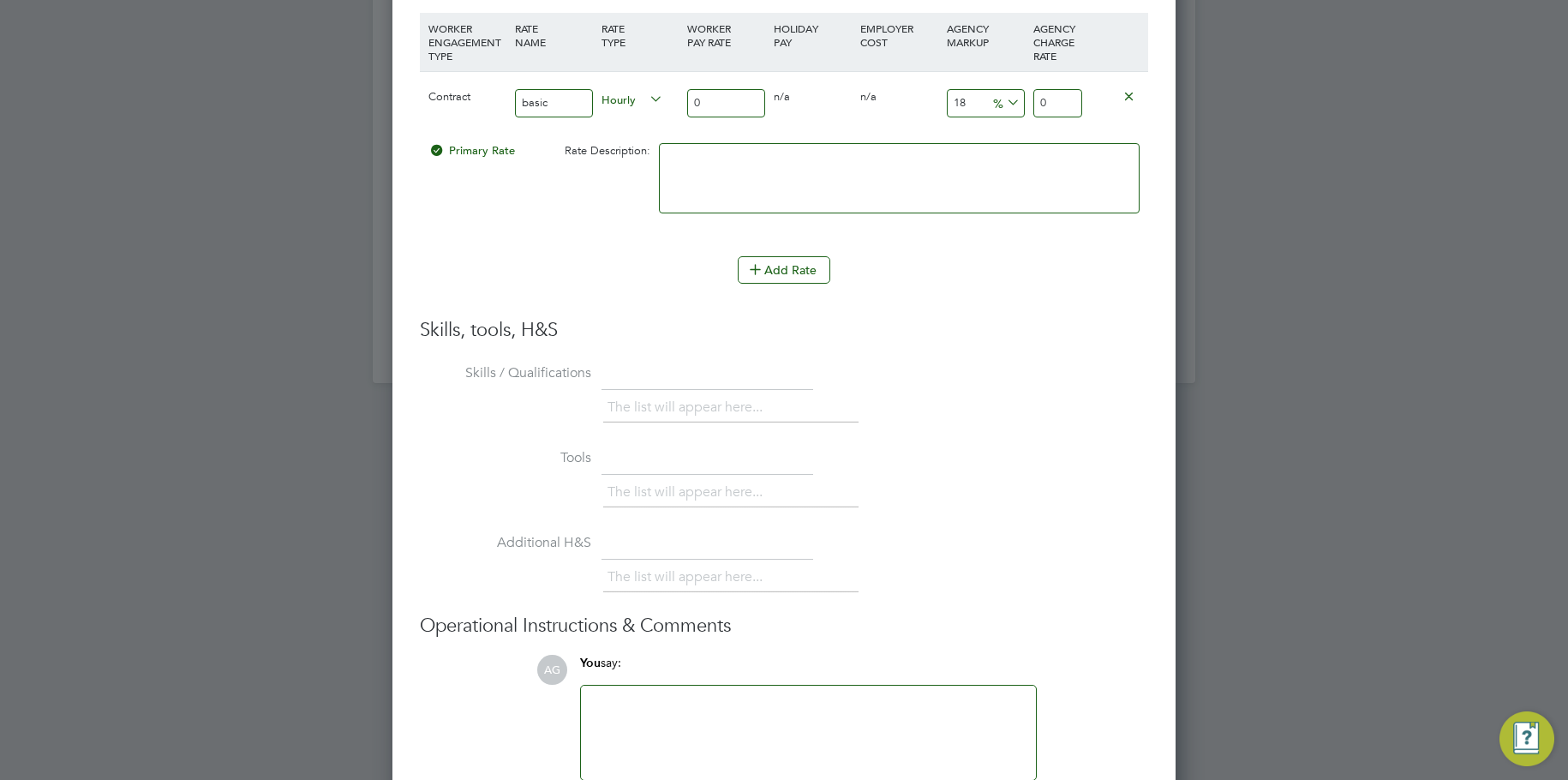
type input "4"
type input "4.72"
type input "40"
type input "47.2"
type input "40"
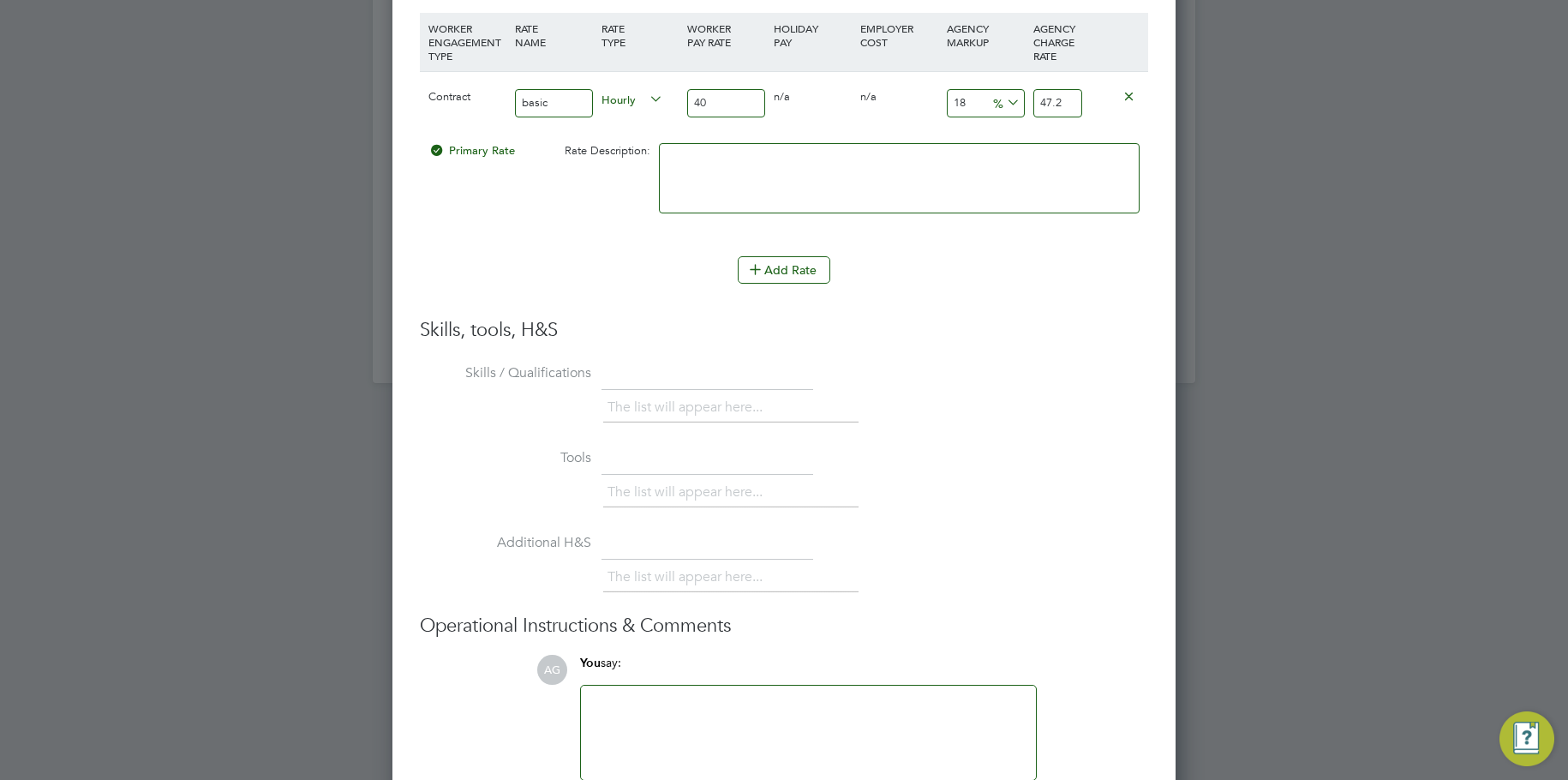
click at [967, 103] on input "18" at bounding box center [985, 103] width 78 height 28
click at [1003, 93] on icon at bounding box center [1003, 102] width 0 height 24
click at [968, 99] on input "18" at bounding box center [985, 103] width 78 height 28
drag, startPoint x: 968, startPoint y: 99, endPoint x: 878, endPoint y: 98, distance: 90.0
click at [878, 98] on div "Contract basic Hourly 40 0 n/a 0 n/a 18 7.2 % 47.2" at bounding box center [783, 102] width 728 height 63
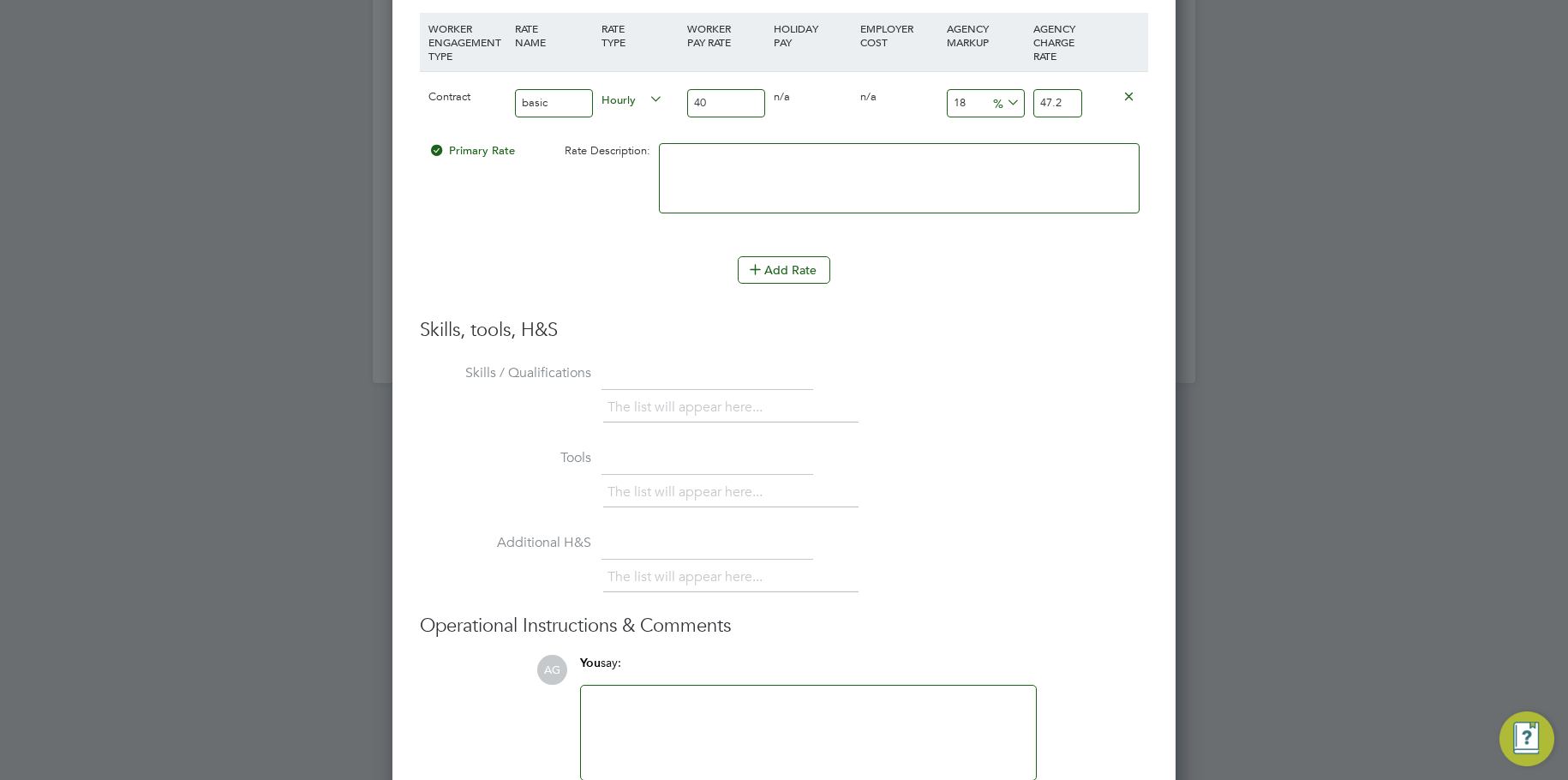
type input "2"
type input "40.8"
type input "263"
type input "145.2"
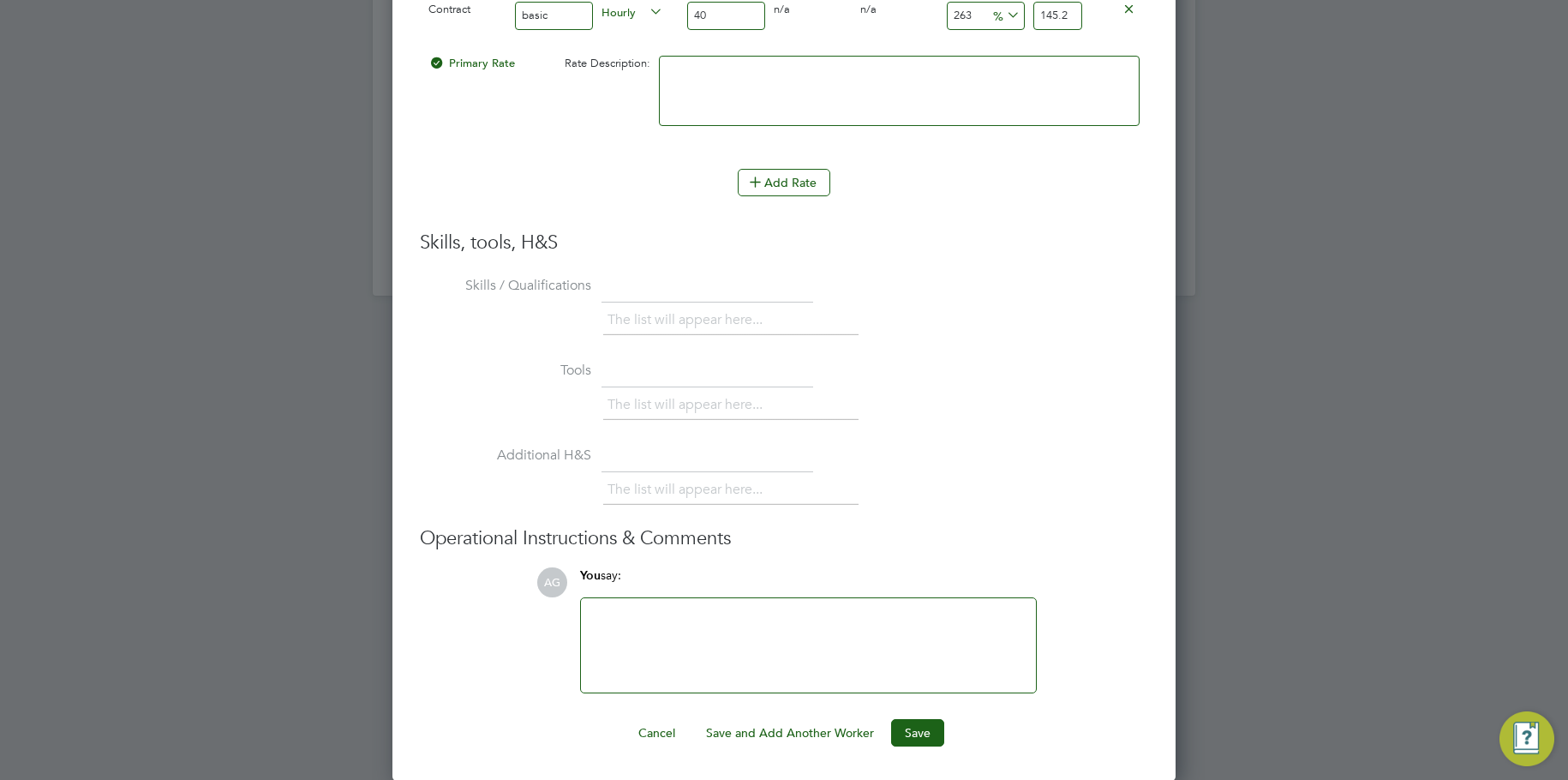
scroll to position [3271, 0]
type input "263"
click at [919, 737] on button "Save" at bounding box center [918, 731] width 53 height 28
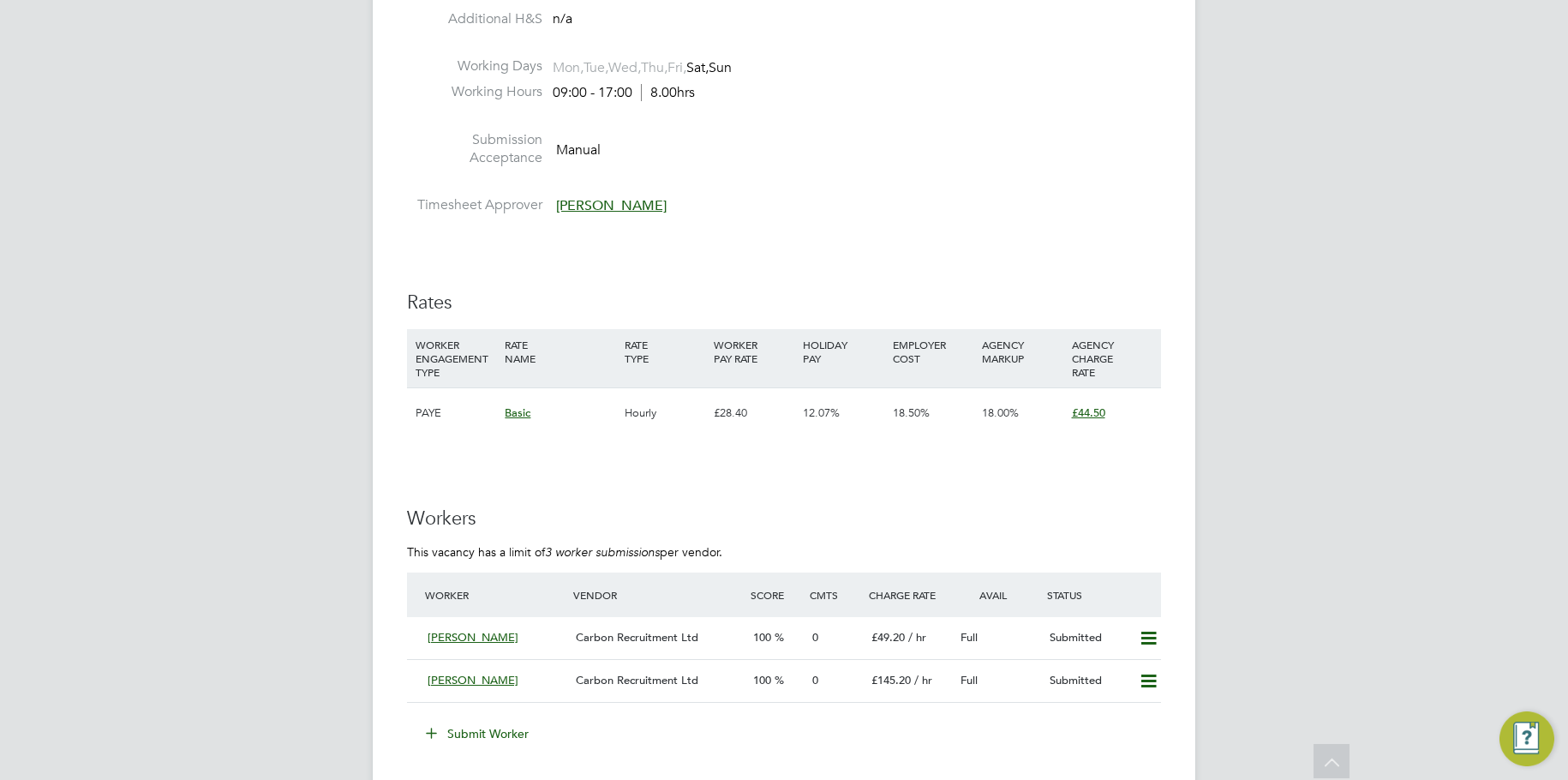
scroll to position [2400, 0]
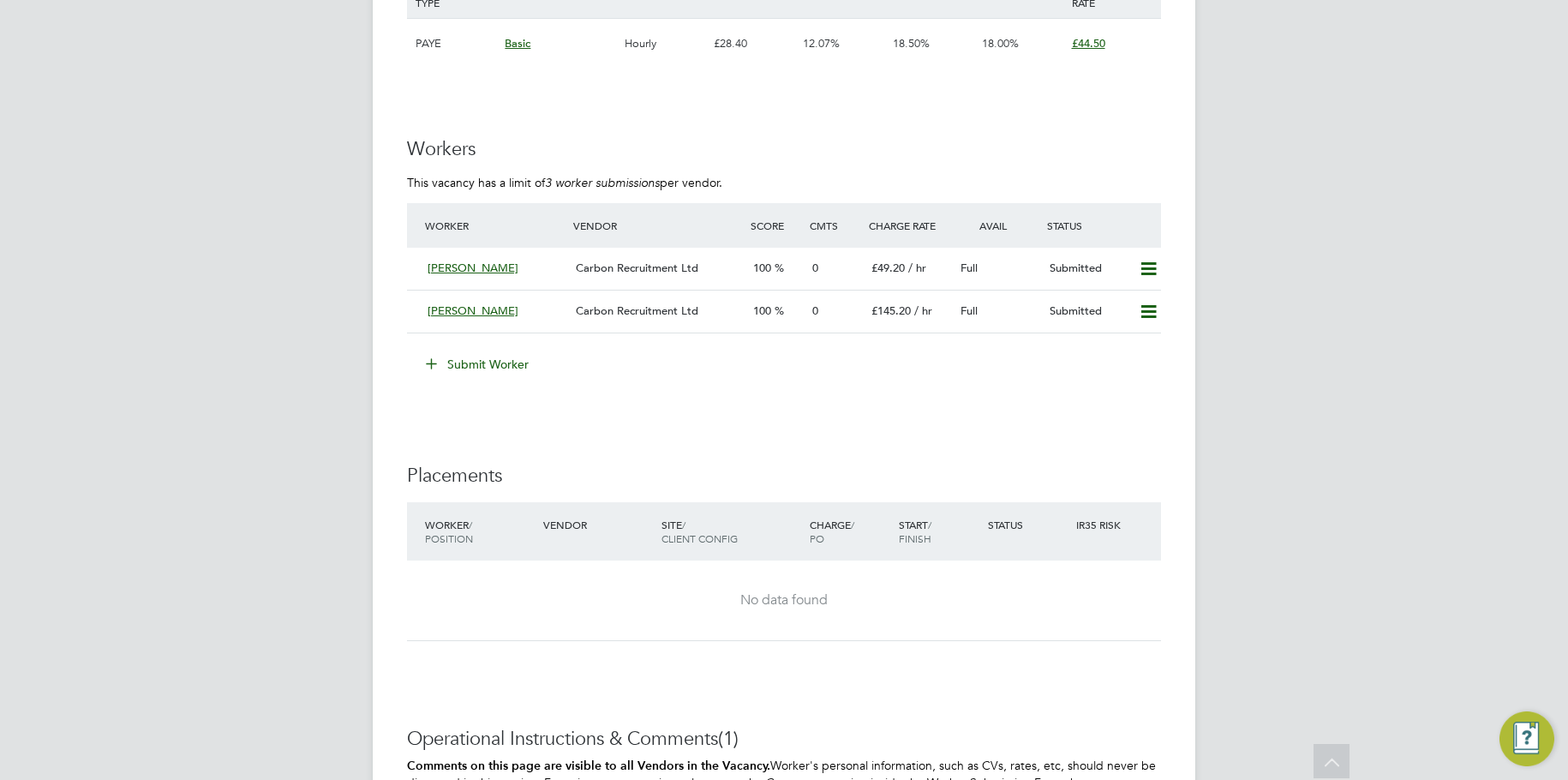
drag, startPoint x: 1032, startPoint y: 244, endPoint x: 985, endPoint y: 314, distance: 84.3
click at [985, 314] on div "Worker Vendor Score Cmts Charge Rate Avail Status [PERSON_NAME] Recruitment Ltd…" at bounding box center [784, 268] width 754 height 130
click at [901, 303] on span "£145.20" at bounding box center [890, 311] width 39 height 14
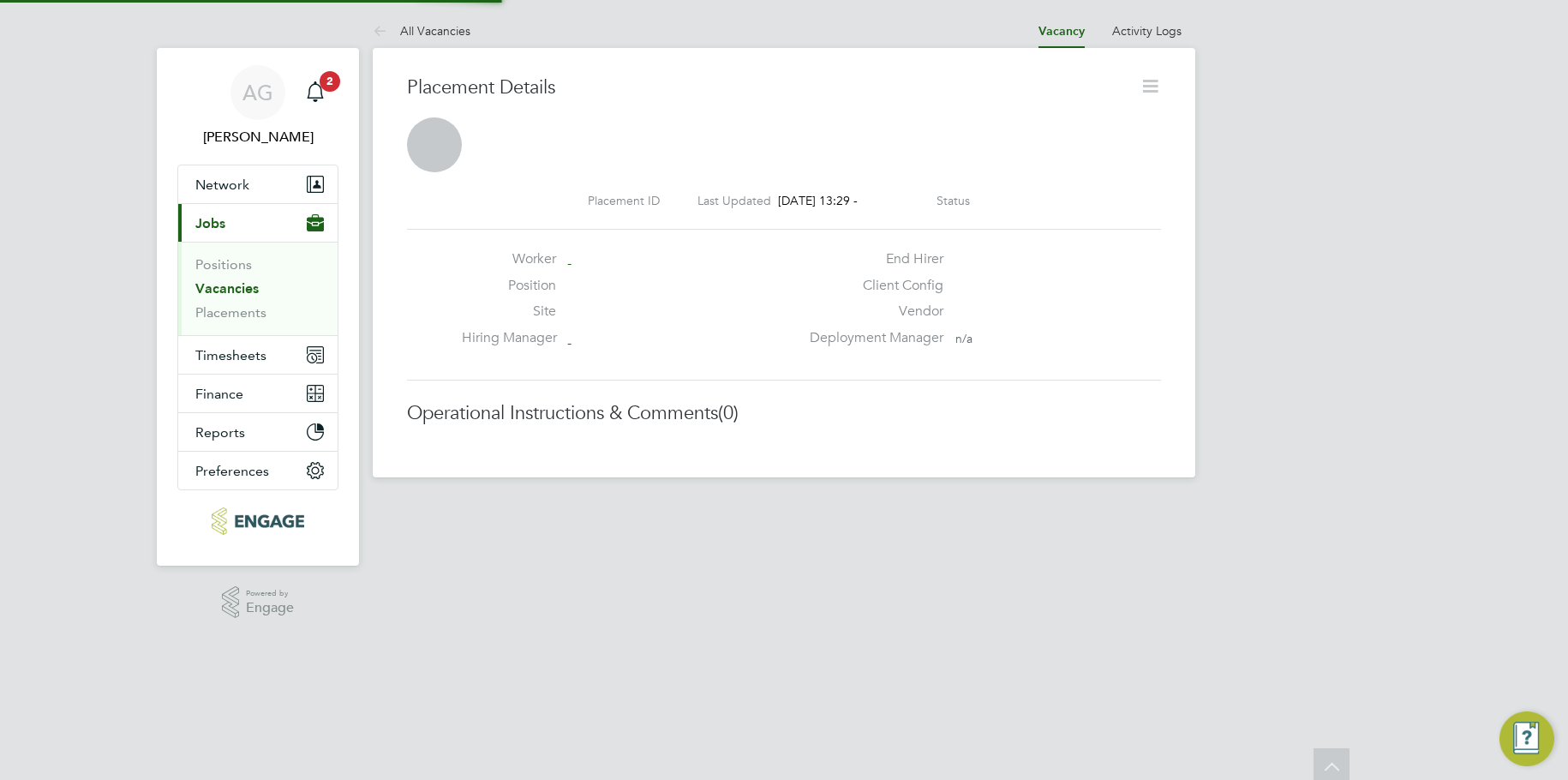
scroll to position [9, 9]
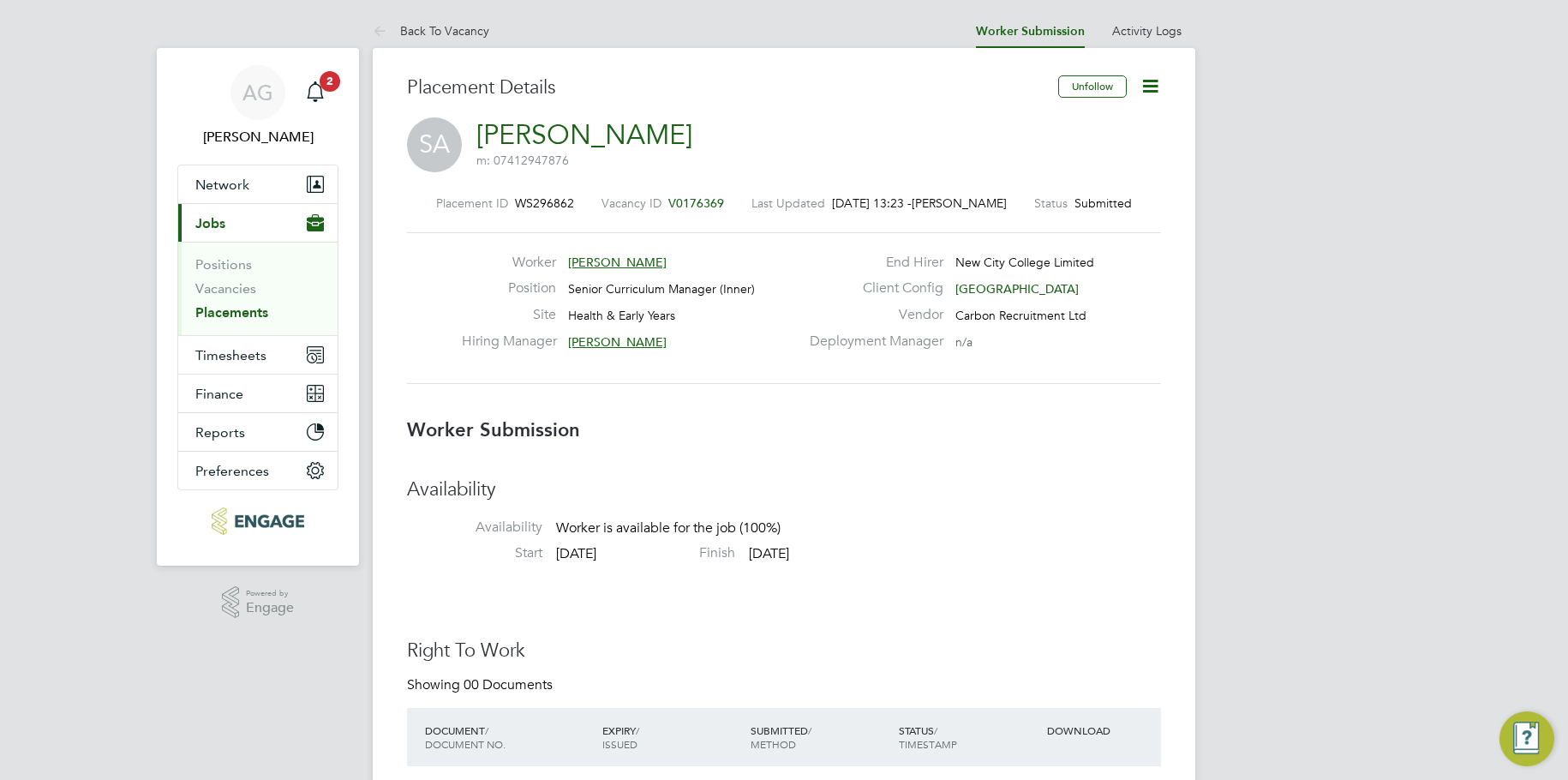
click at [1151, 91] on icon at bounding box center [1150, 86] width 21 height 21
click at [1056, 125] on li "Edit Worker Submission e" at bounding box center [1078, 126] width 159 height 24
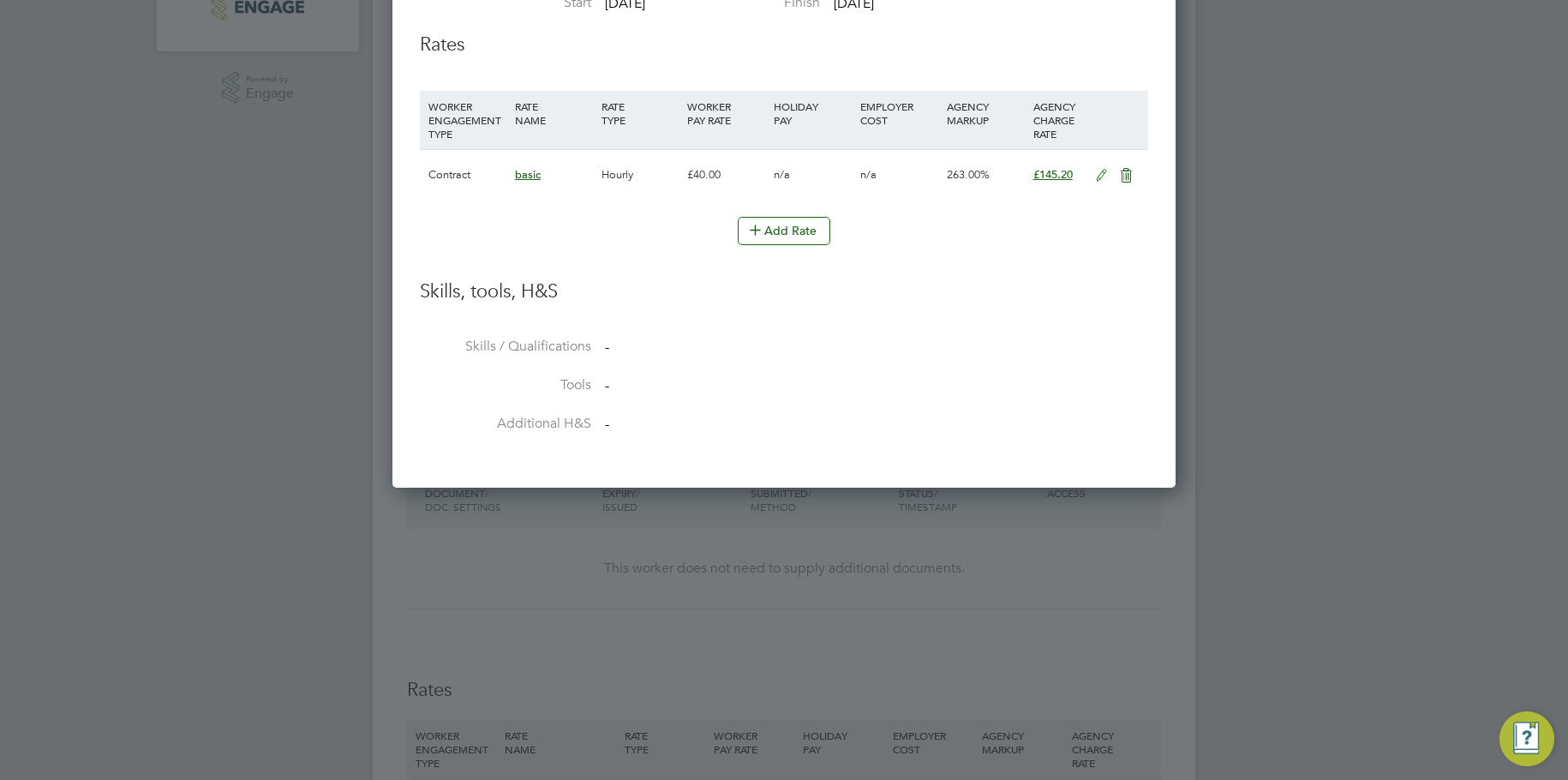
click at [1098, 169] on icon at bounding box center [1102, 175] width 21 height 13
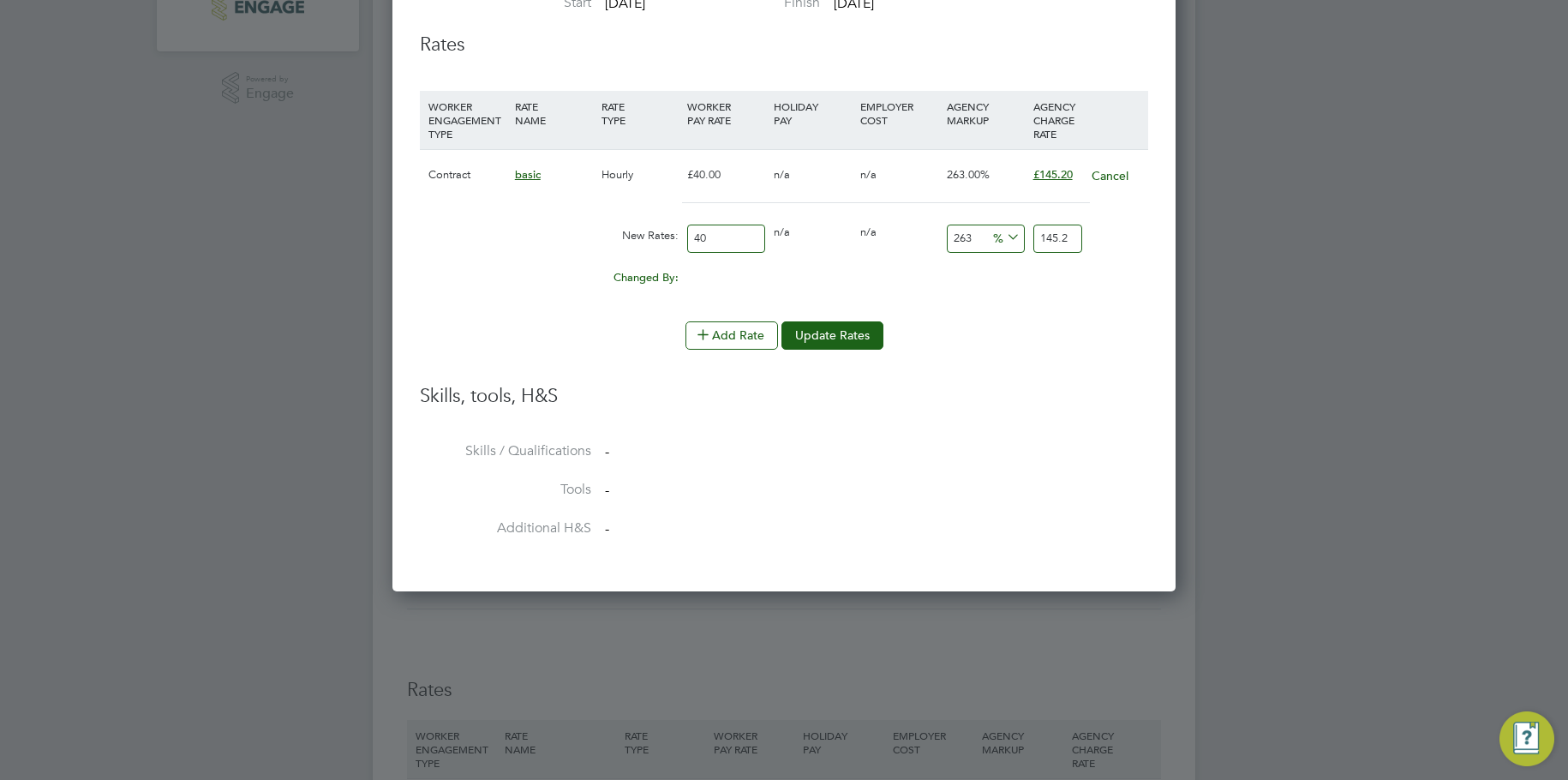
click at [993, 235] on span "%" at bounding box center [1005, 236] width 35 height 19
click at [967, 235] on input "263" at bounding box center [985, 239] width 78 height 28
type input "23"
type input "49.2"
type input "23"
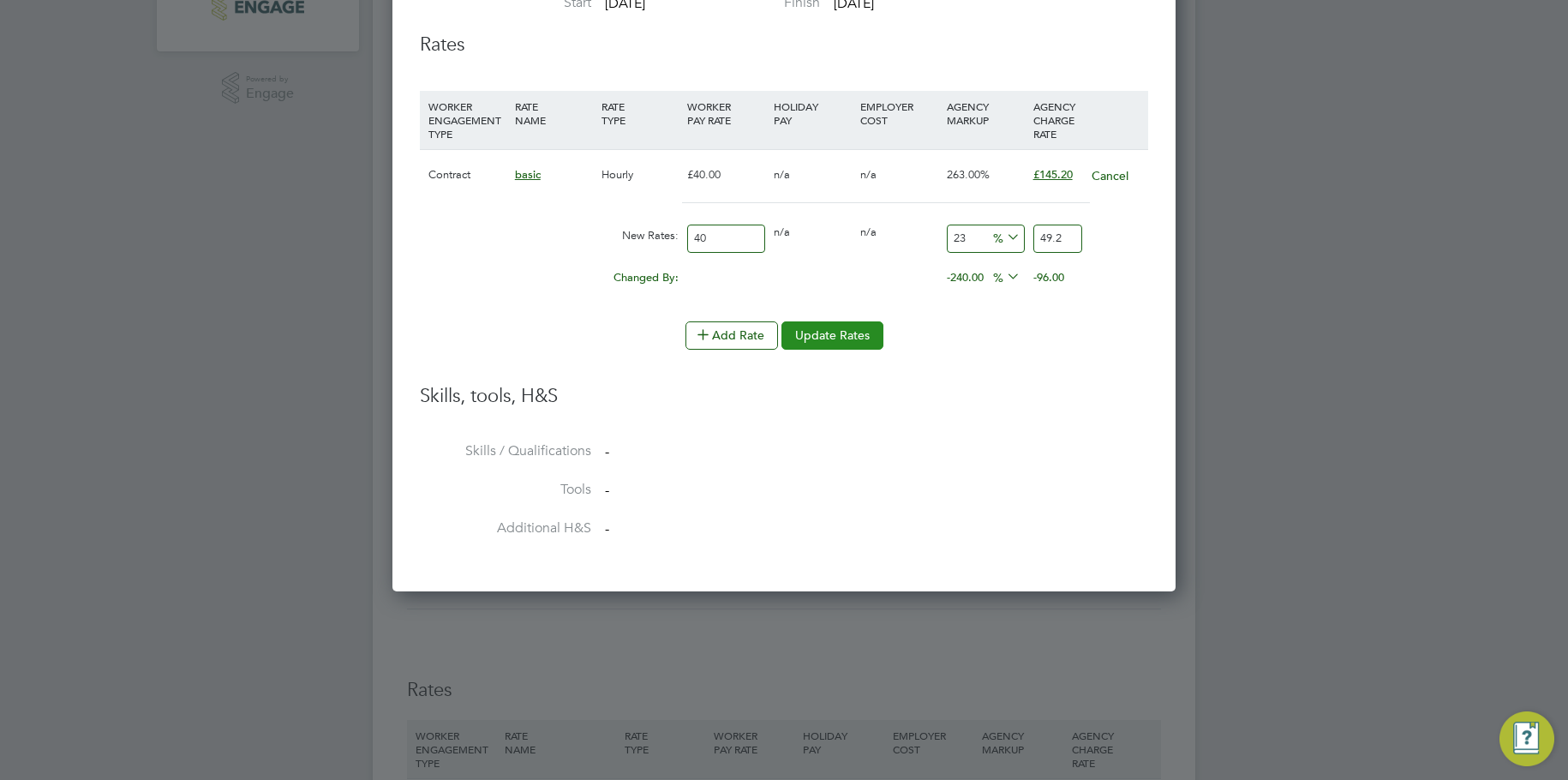
click at [827, 333] on button "Update Rates" at bounding box center [832, 335] width 102 height 28
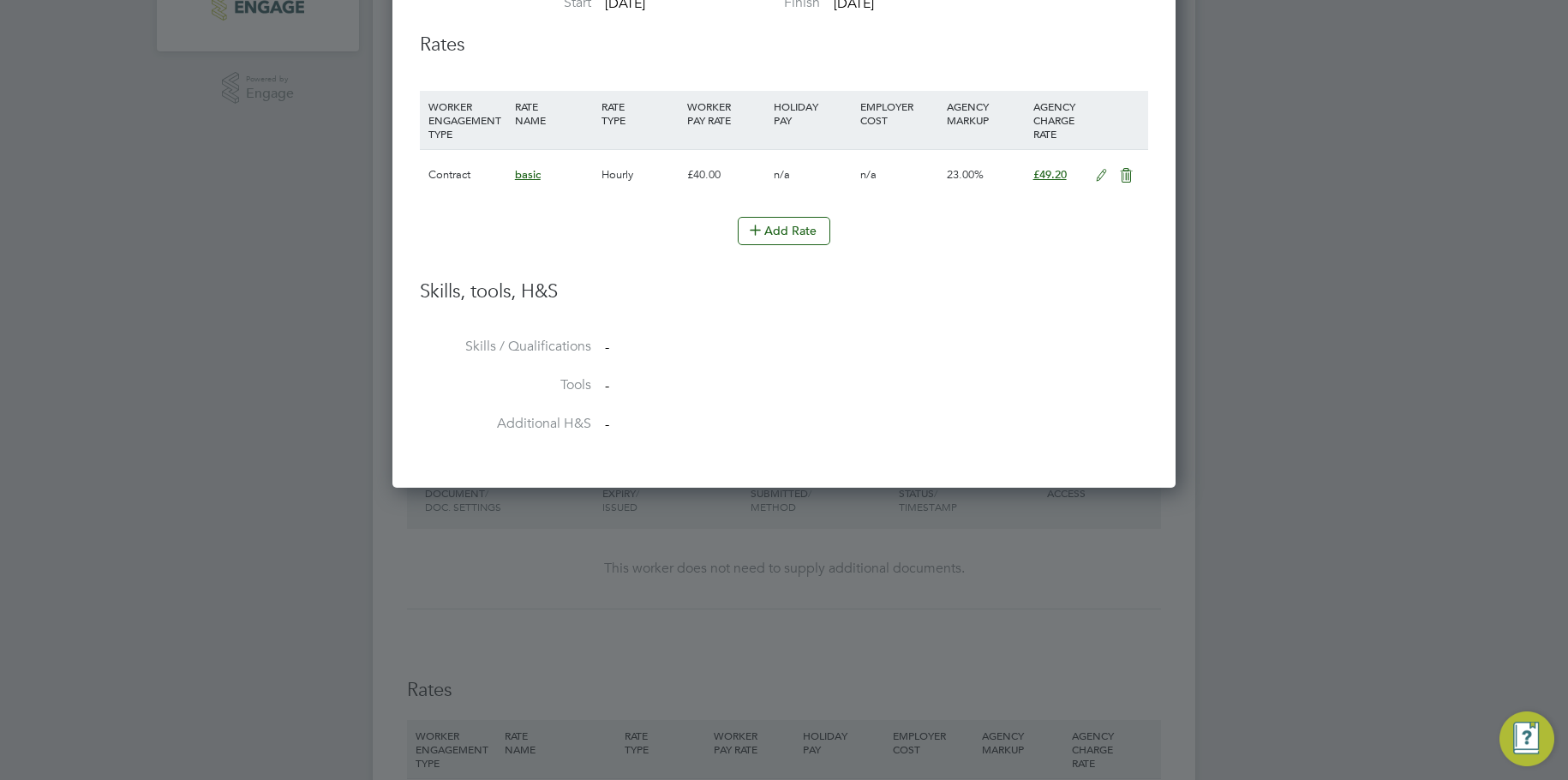
click at [1249, 193] on div at bounding box center [784, 390] width 1568 height 780
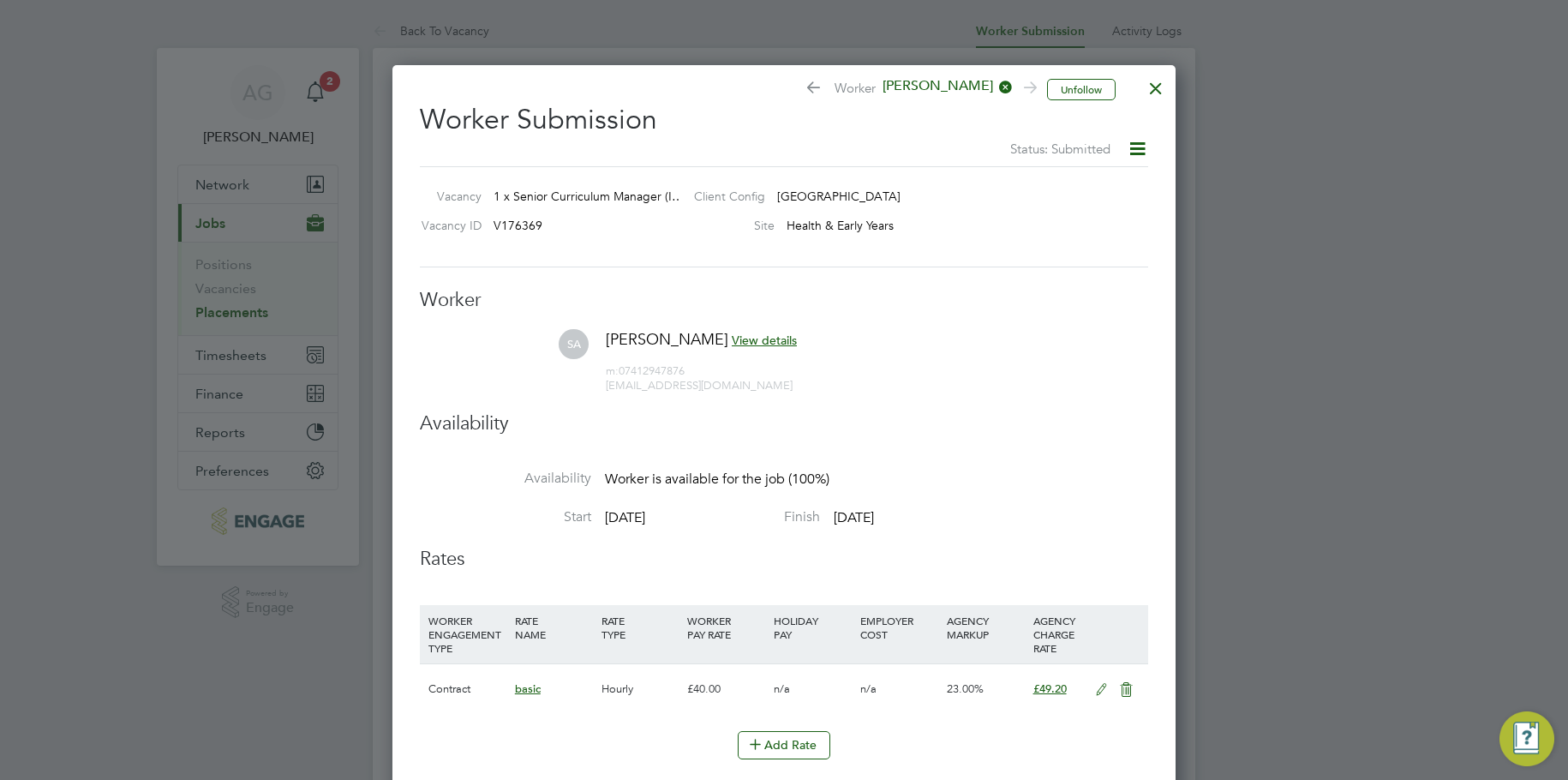
click at [1152, 99] on div at bounding box center [1156, 83] width 31 height 31
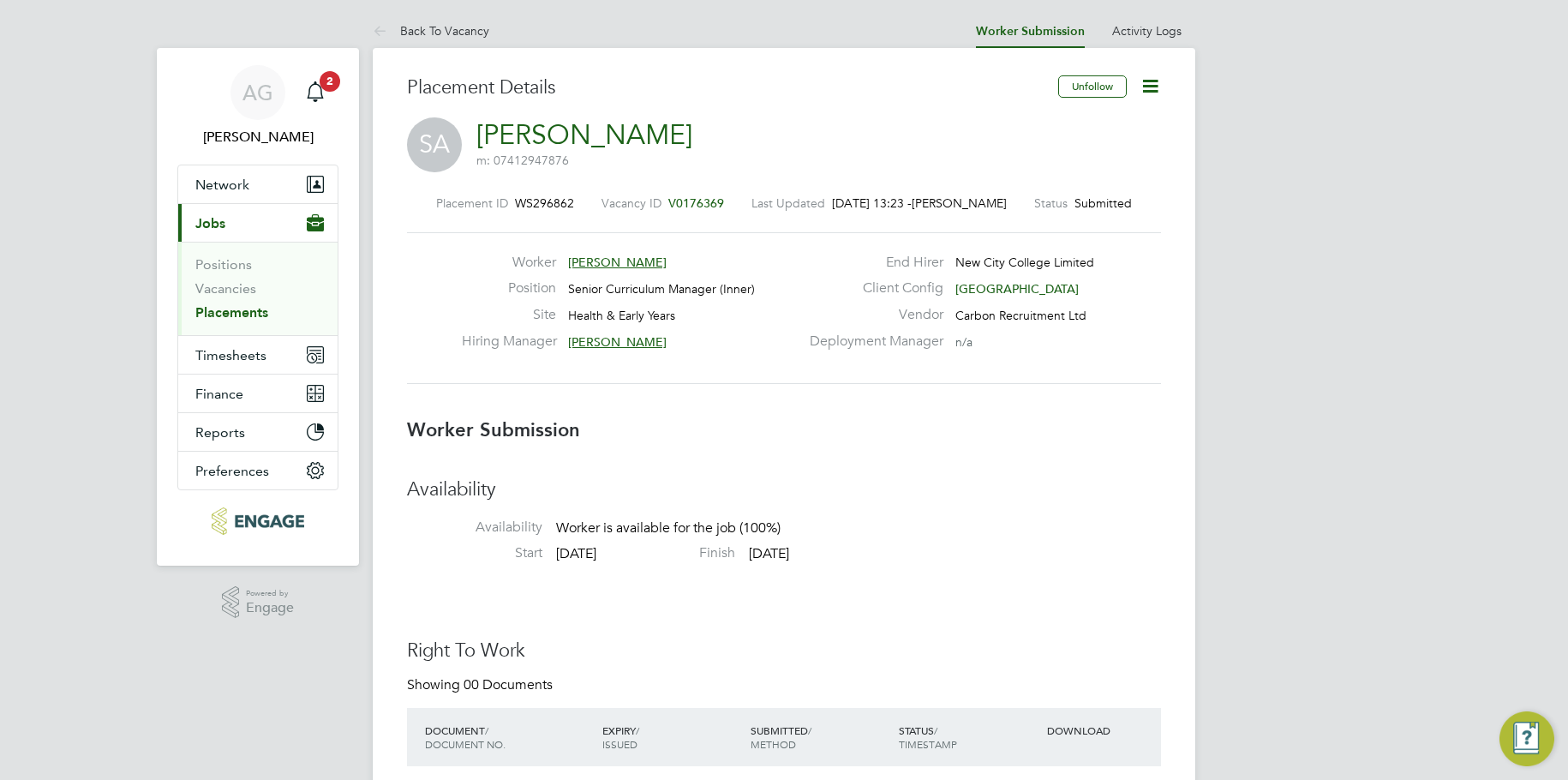
drag, startPoint x: 54, startPoint y: 542, endPoint x: 436, endPoint y: 398, distance: 408.2
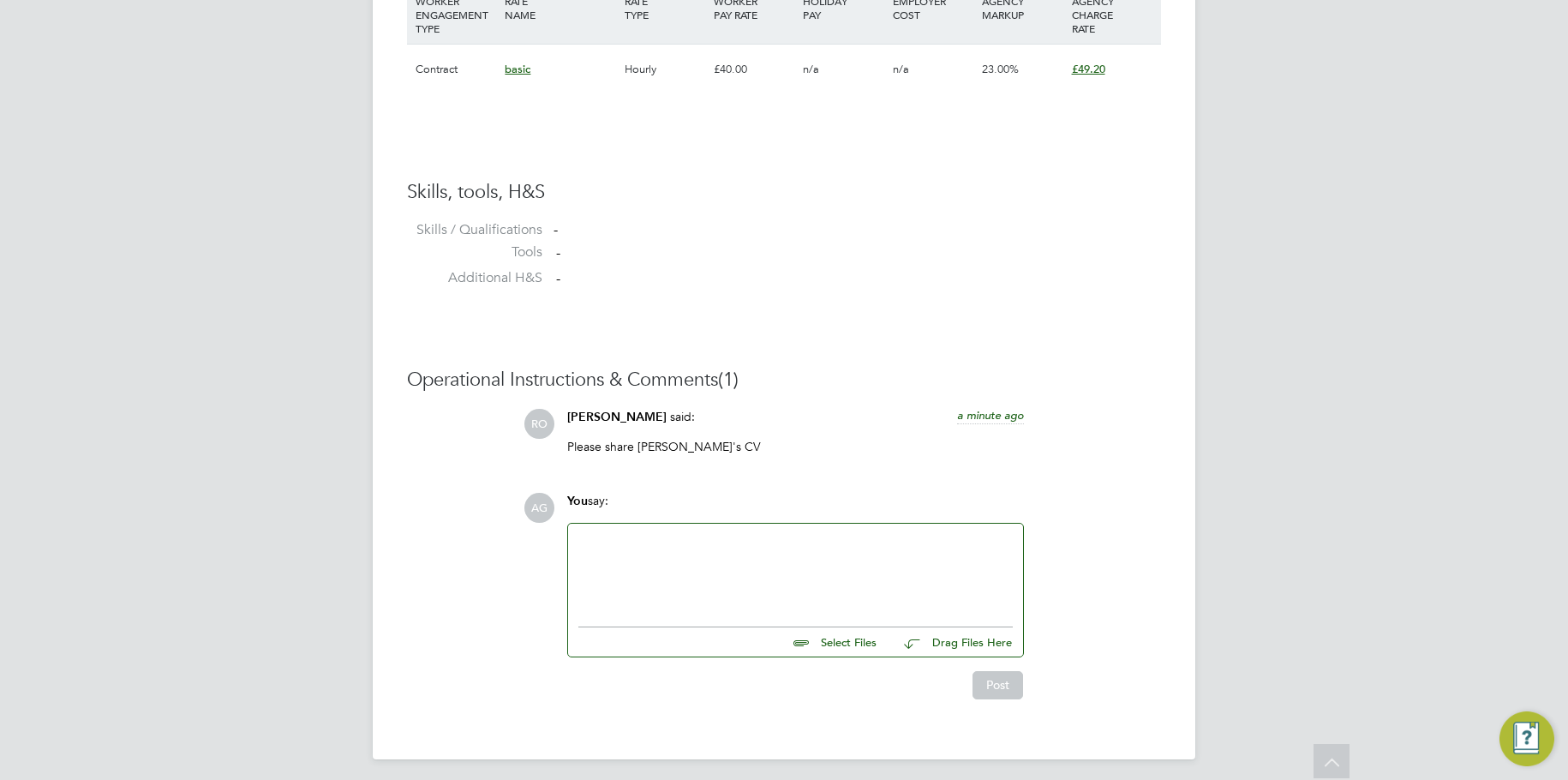
scroll to position [1257, 0]
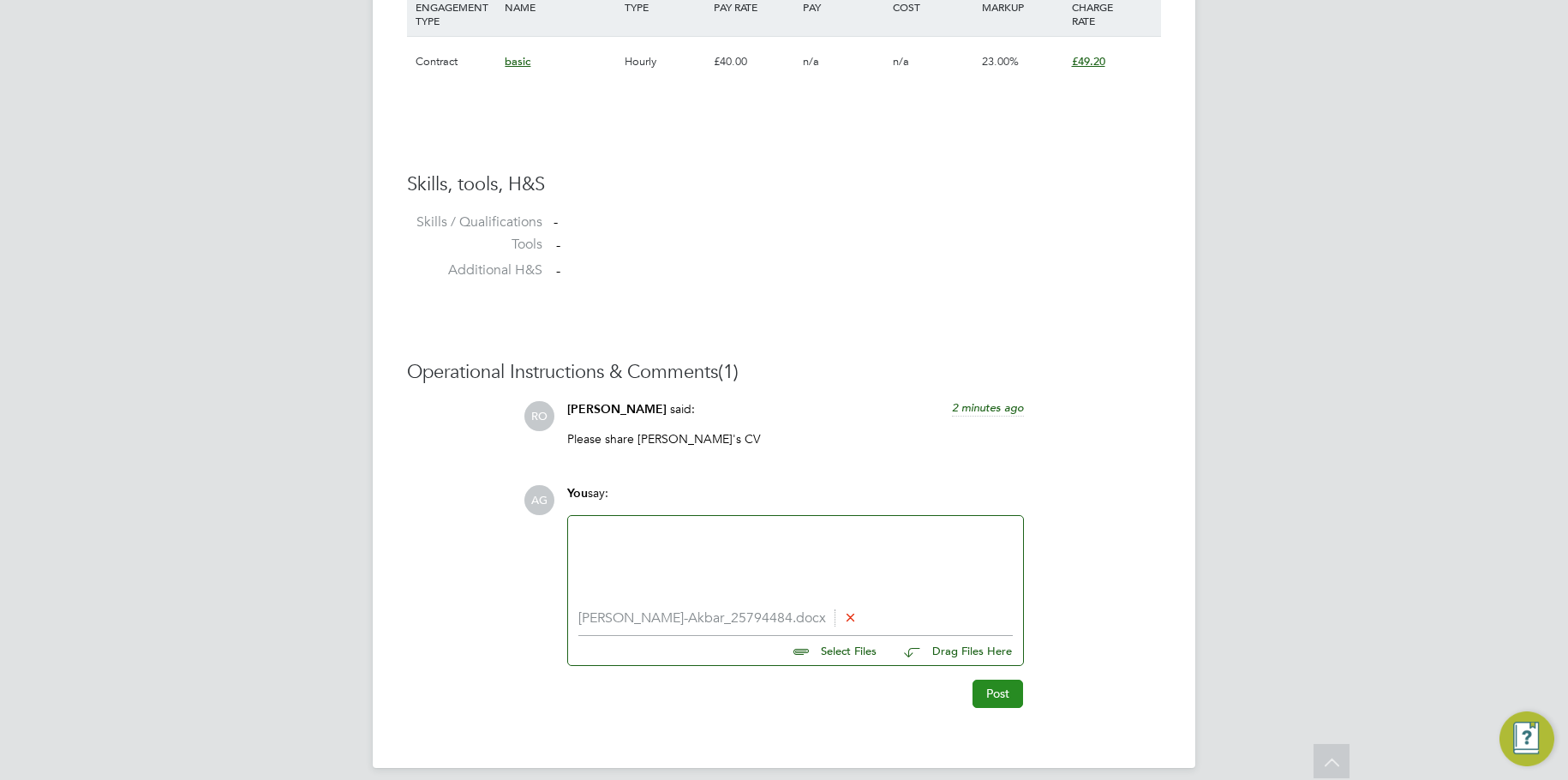
click at [991, 691] on button "Post" at bounding box center [997, 693] width 51 height 28
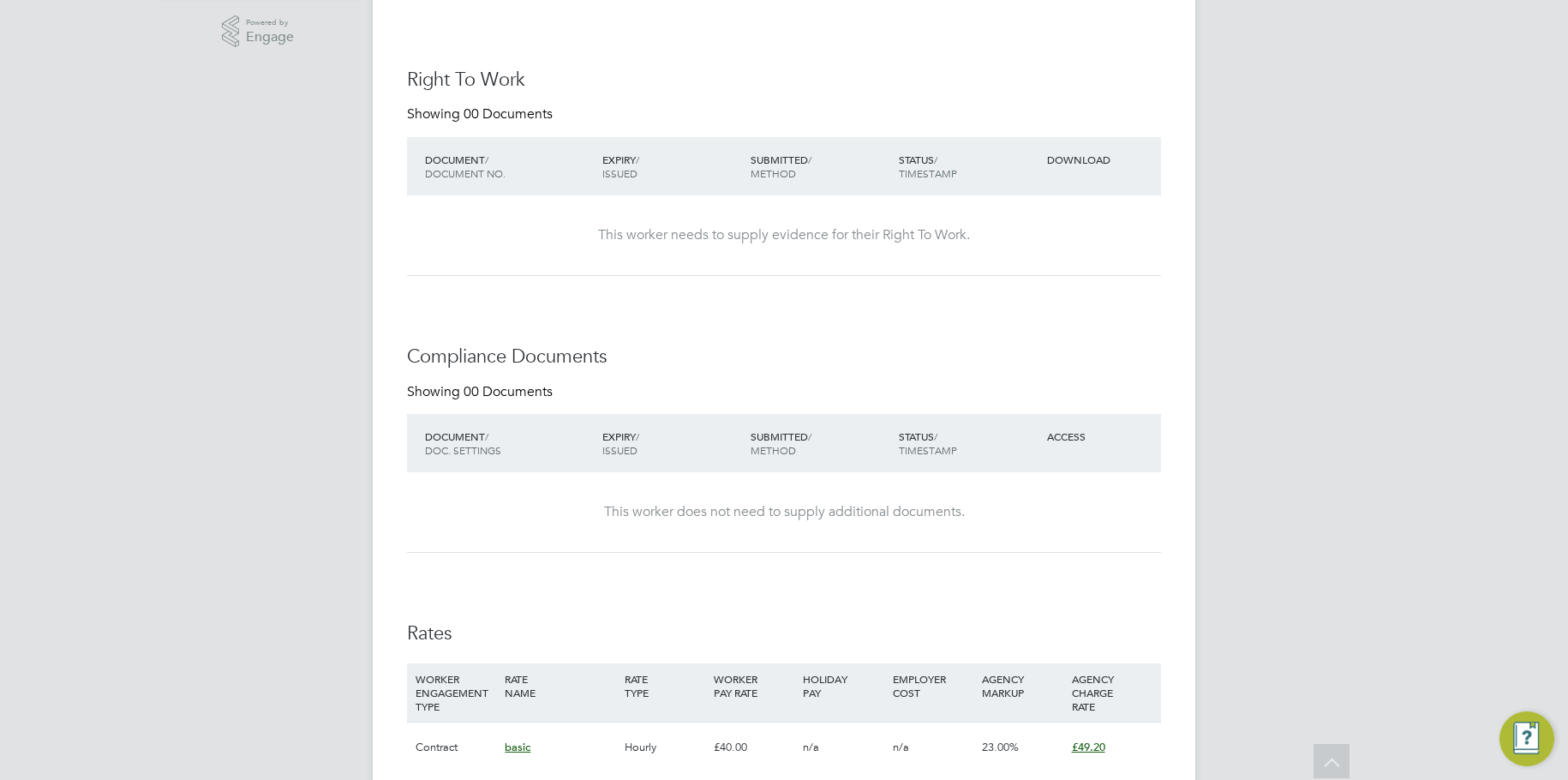
scroll to position [0, 0]
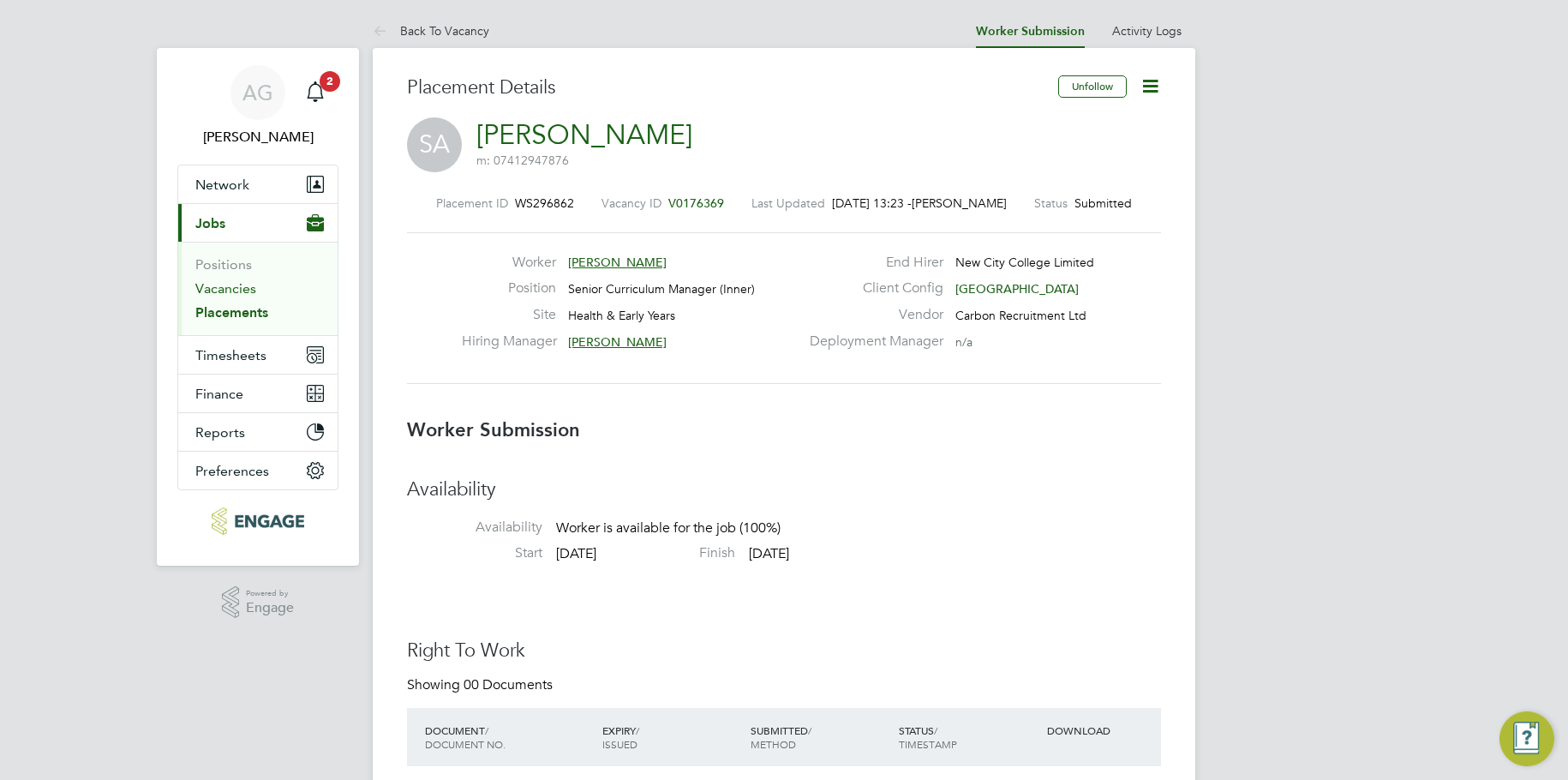
click at [225, 293] on link "Vacancies" at bounding box center [225, 288] width 61 height 16
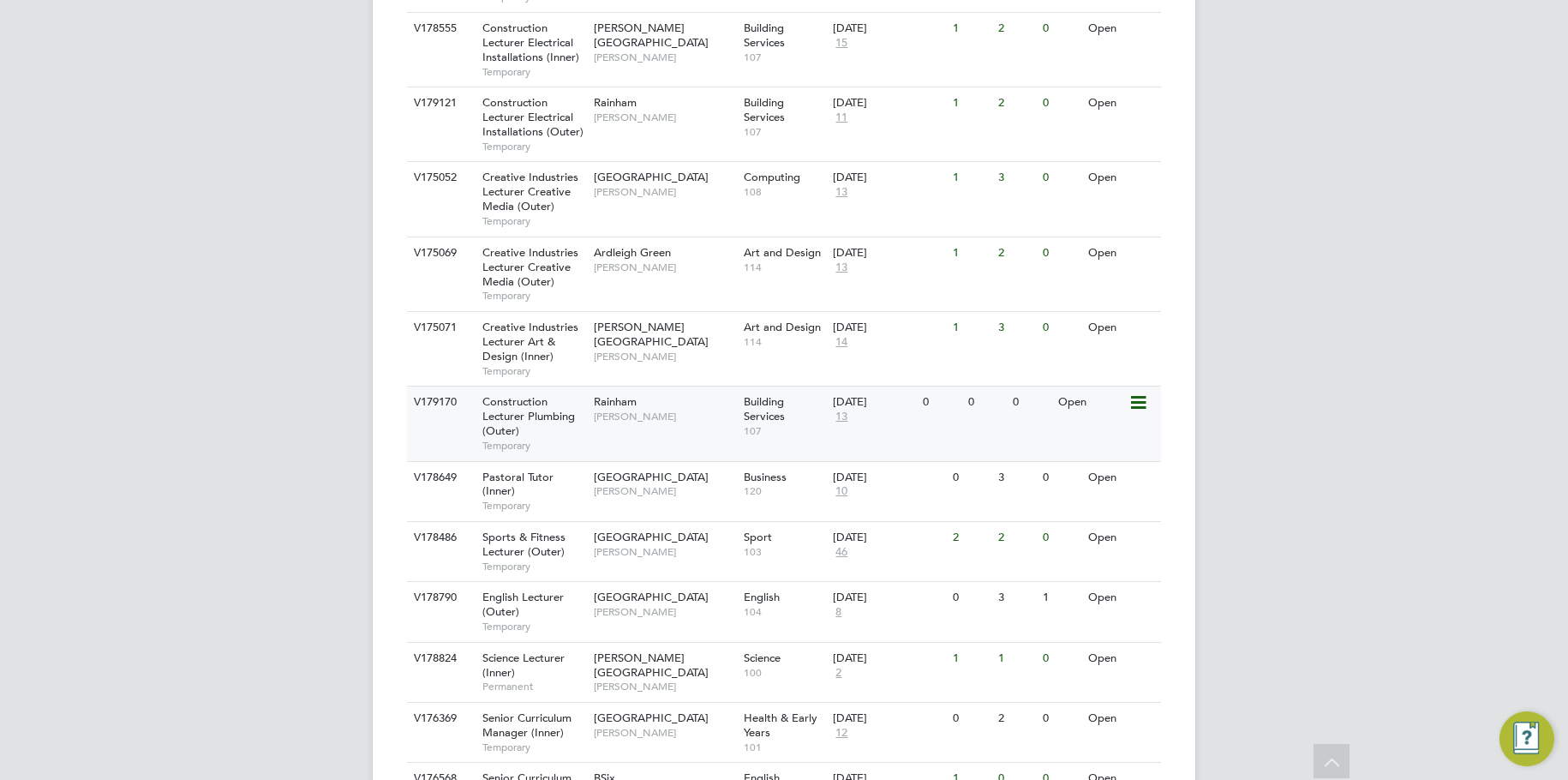
scroll to position [1286, 0]
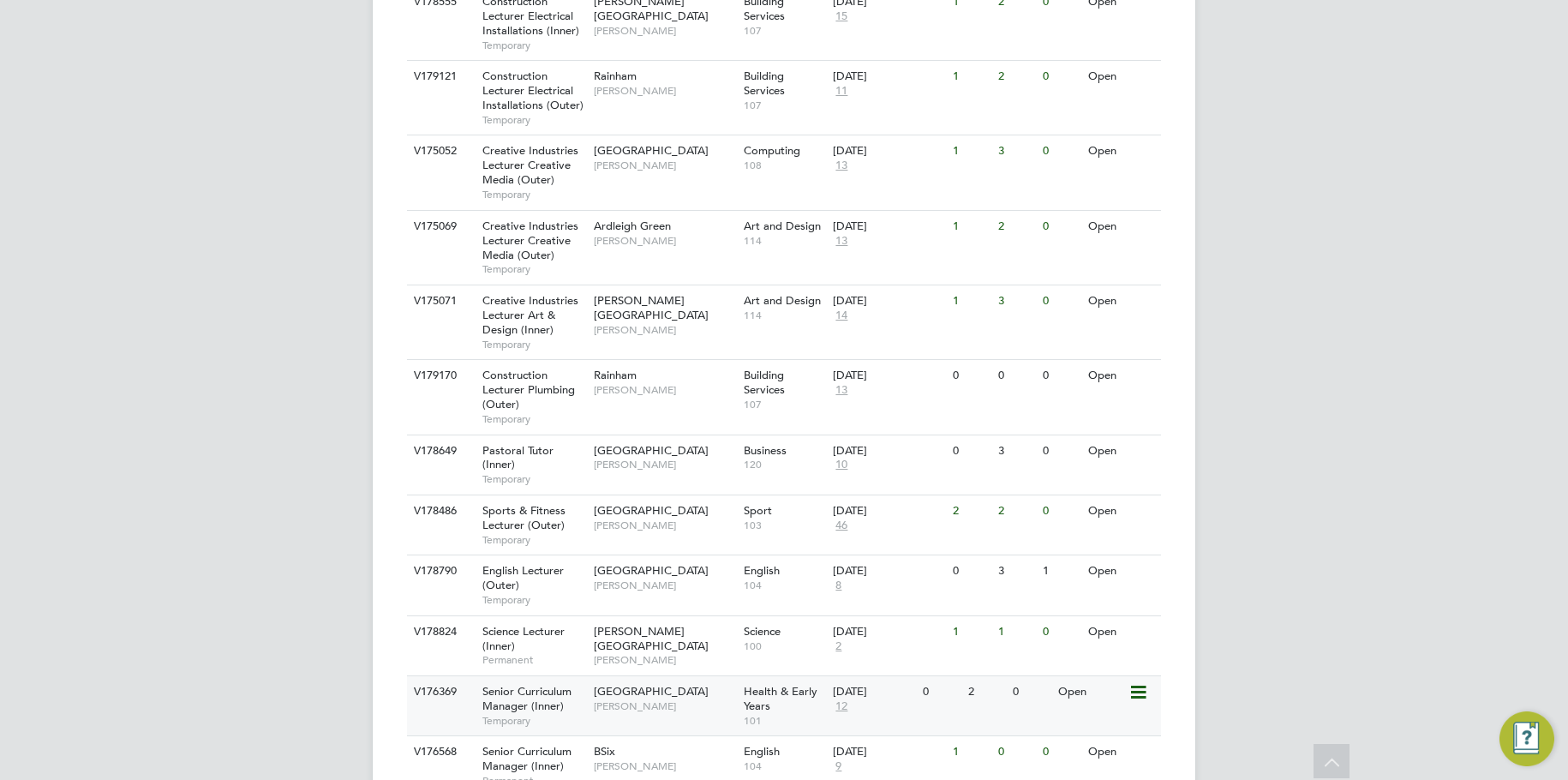
click at [658, 699] on span "[PERSON_NAME]" at bounding box center [663, 705] width 141 height 13
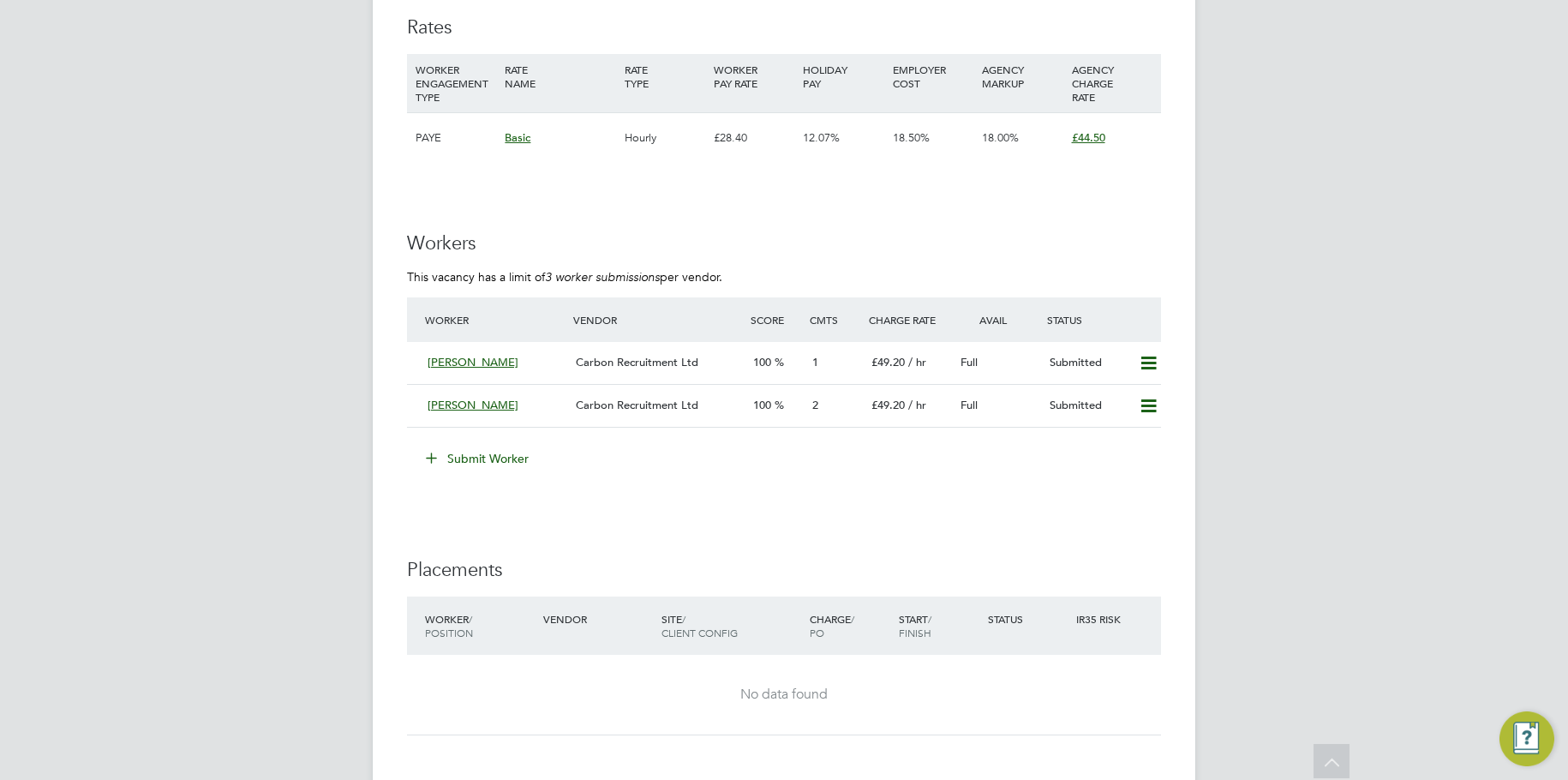
scroll to position [2314, 0]
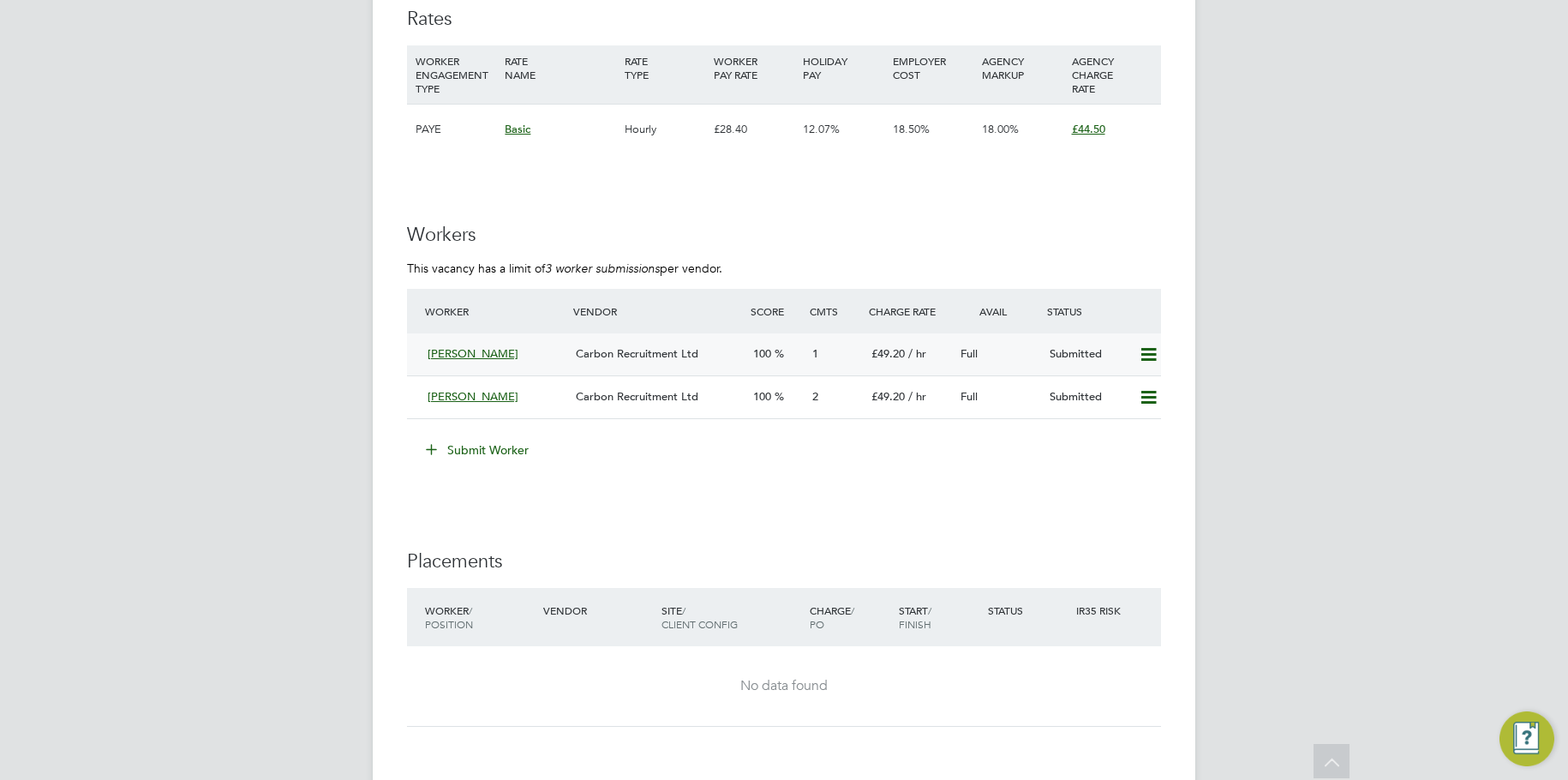
click at [469, 346] on span "[PERSON_NAME]" at bounding box center [473, 353] width 90 height 14
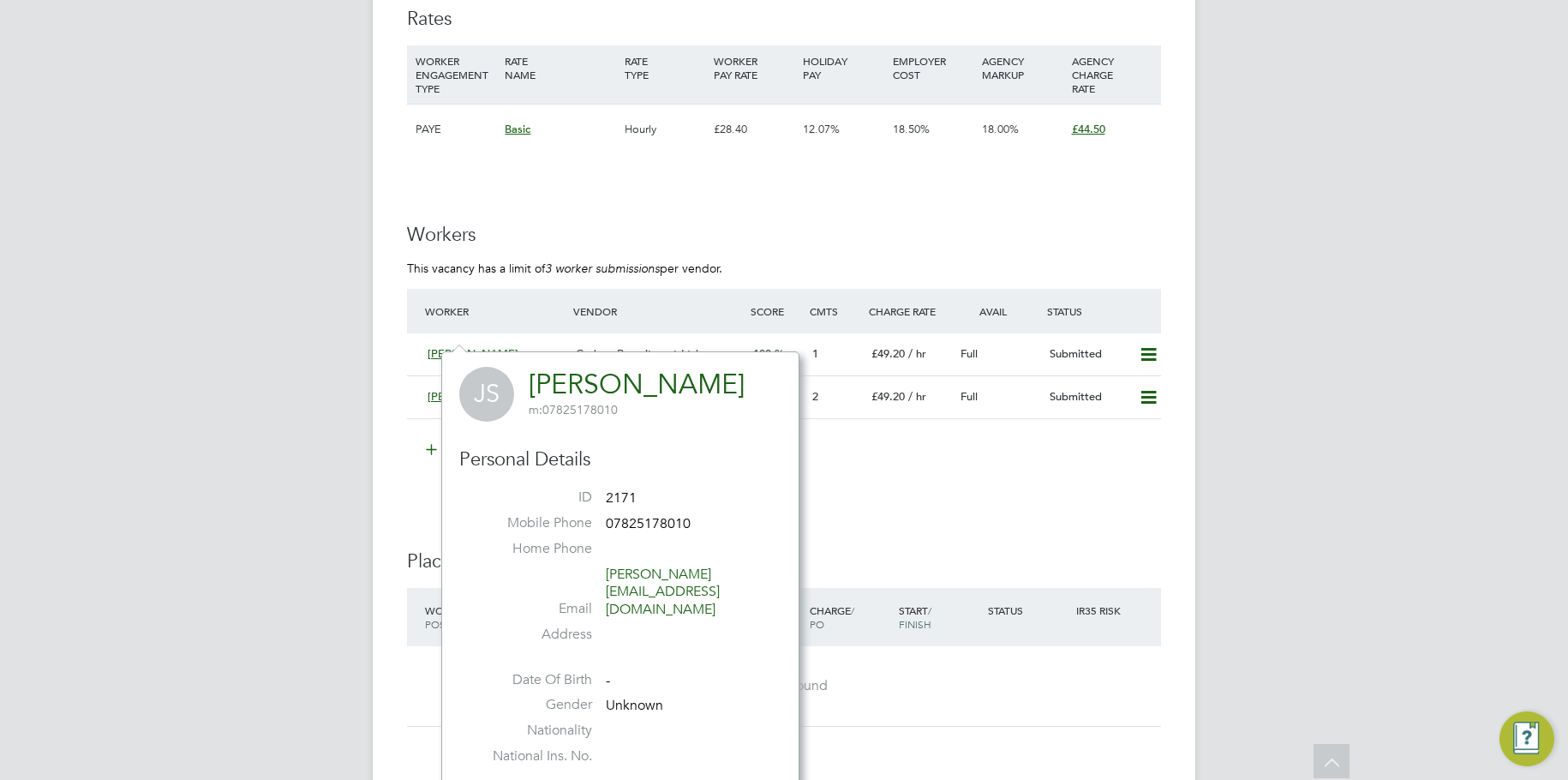
click at [929, 454] on li "Submit Worker" at bounding box center [784, 459] width 754 height 44
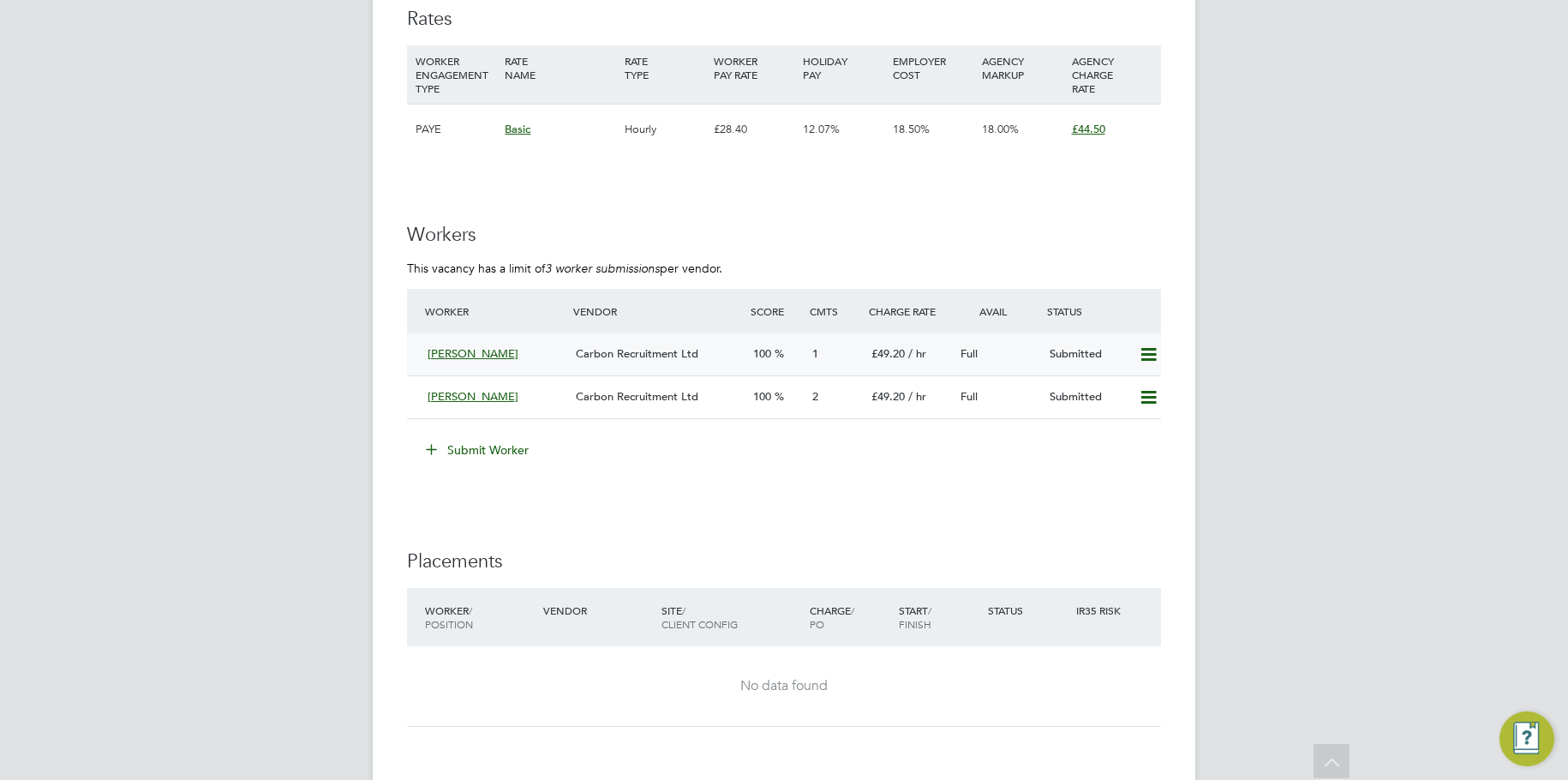
click at [1054, 340] on div "Submitted" at bounding box center [1086, 354] width 89 height 28
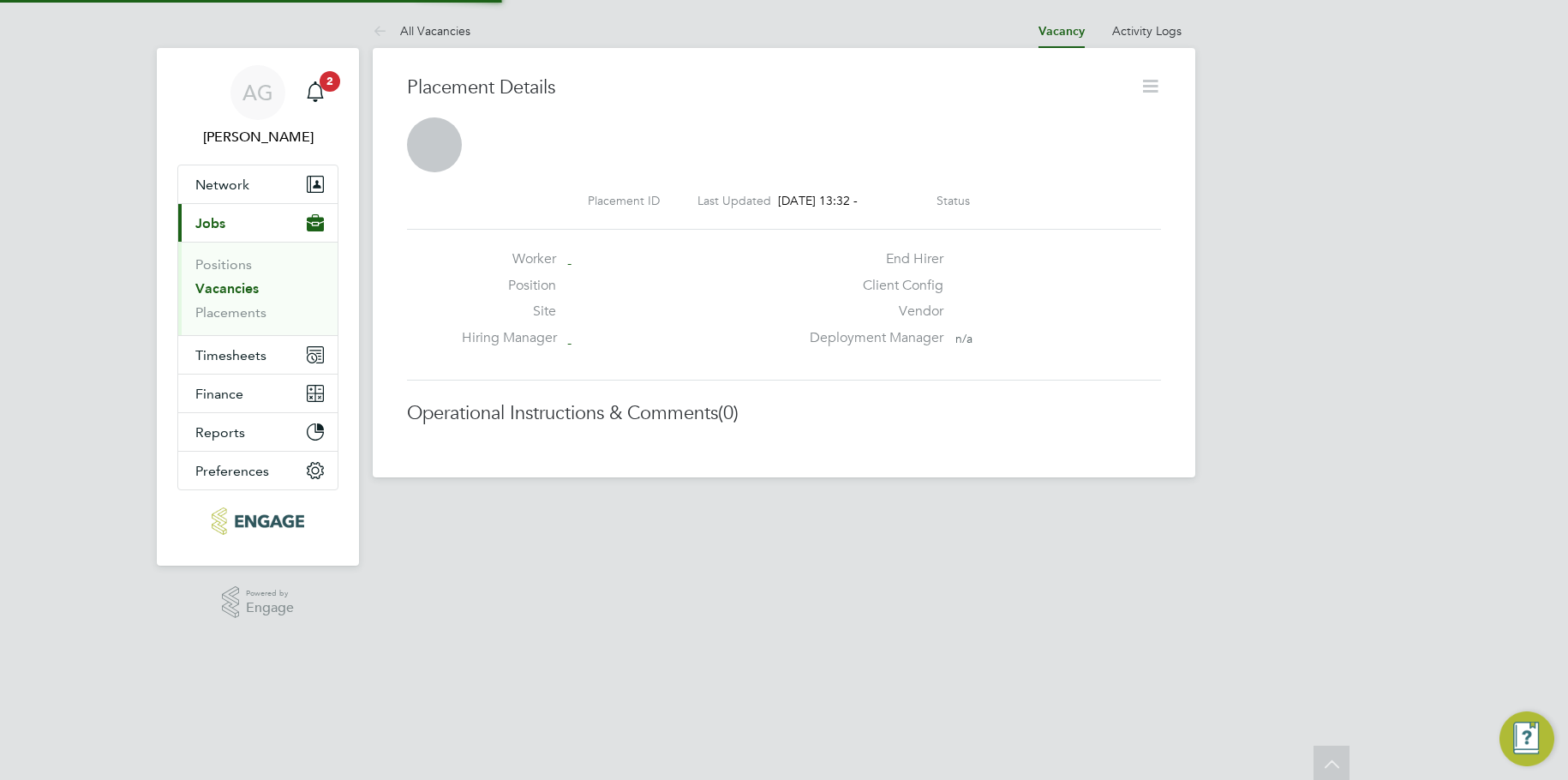
scroll to position [16, 260]
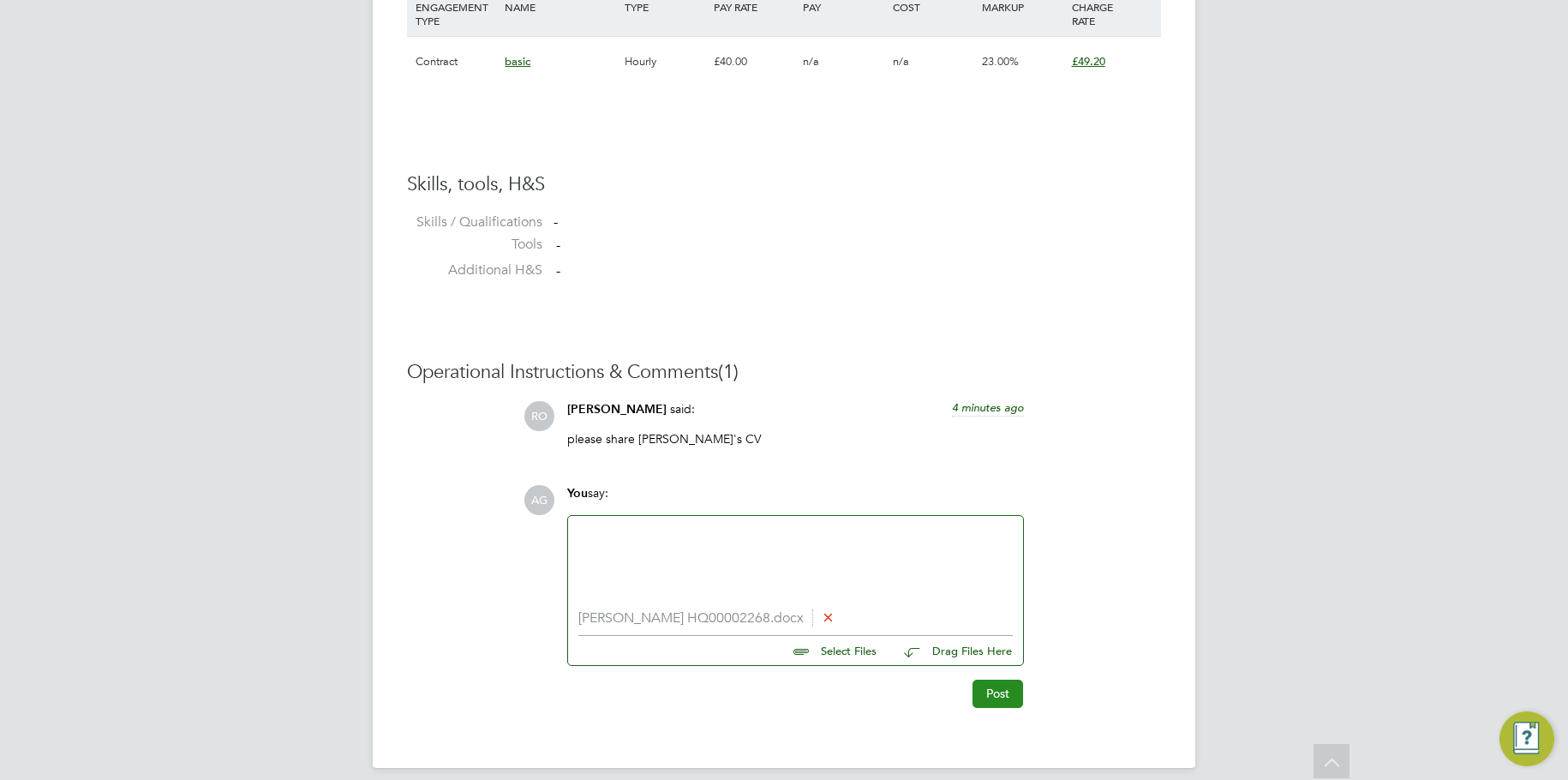
click at [993, 690] on button "Post" at bounding box center [997, 693] width 51 height 28
